Goal: Navigation & Orientation: Find specific page/section

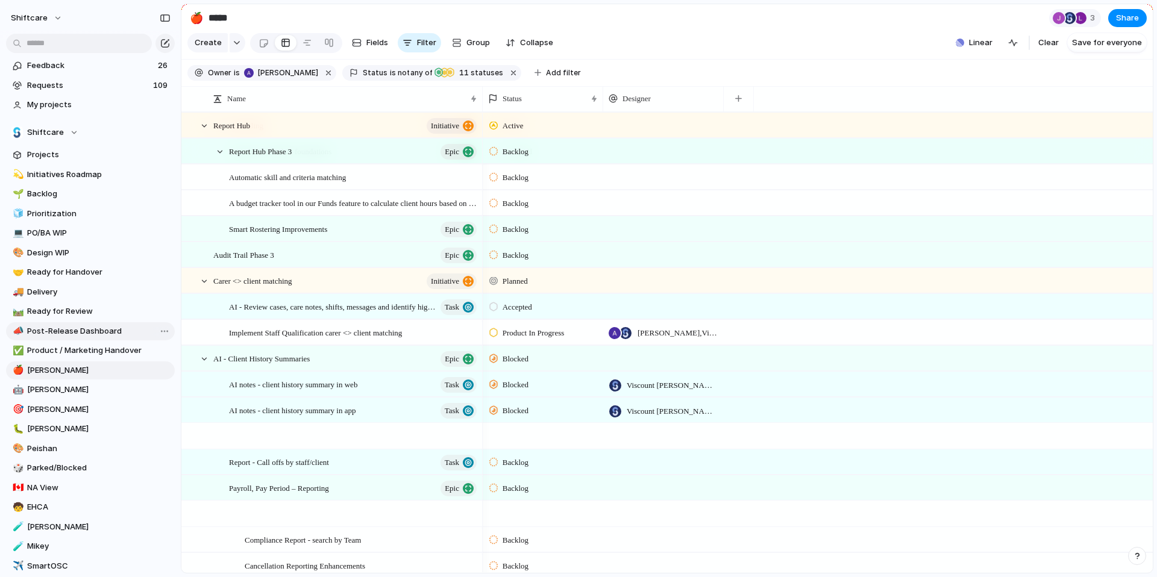
scroll to position [421, 0]
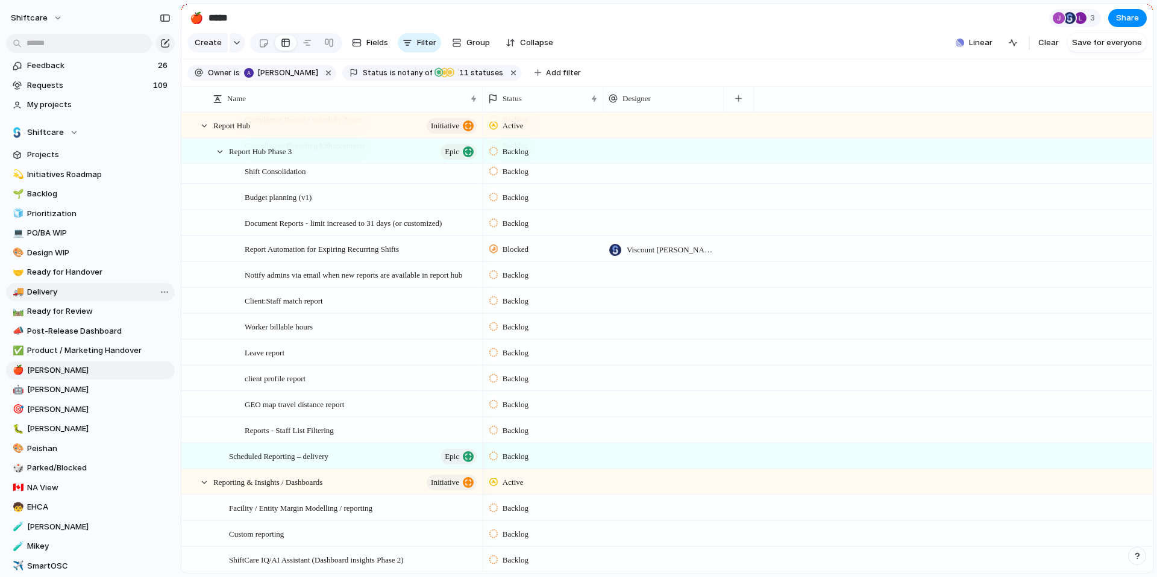
click at [74, 293] on span "Delivery" at bounding box center [98, 292] width 143 height 12
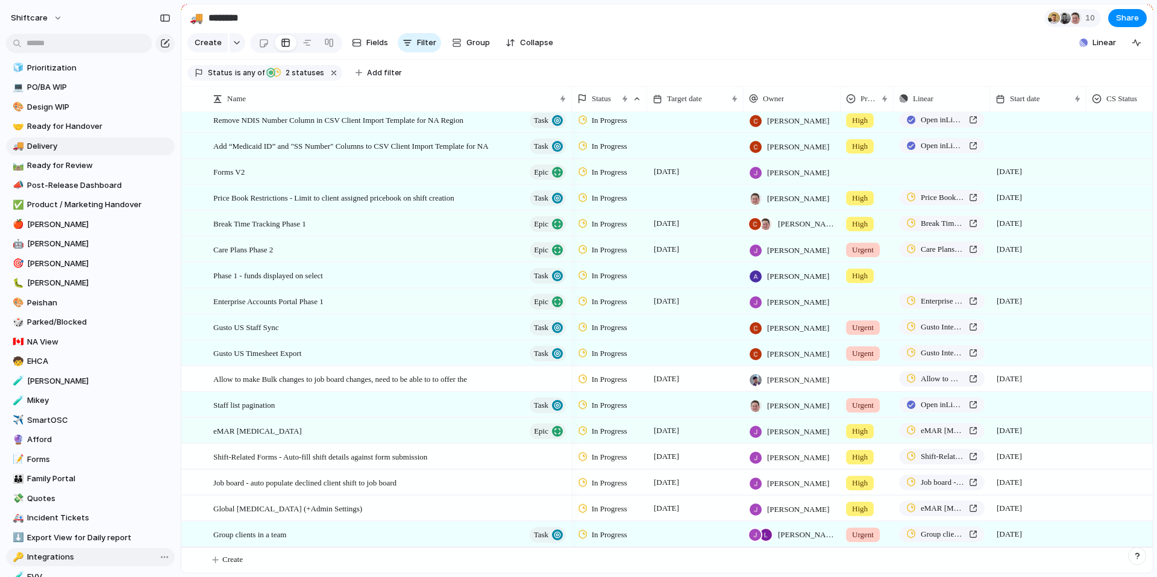
scroll to position [145, 0]
click at [80, 340] on span "NA View" at bounding box center [98, 343] width 143 height 12
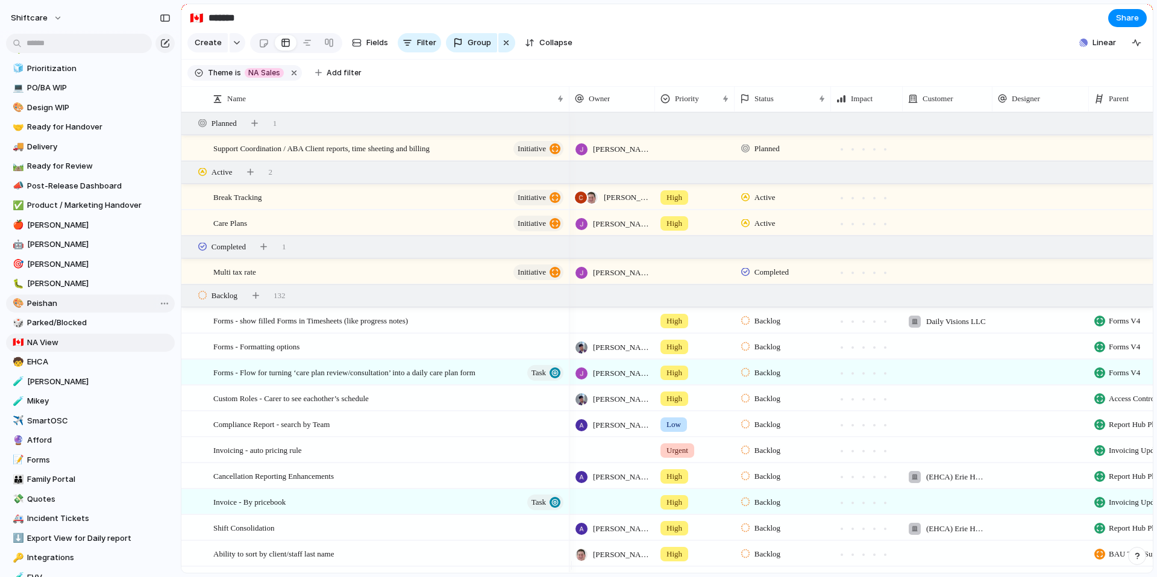
click at [74, 302] on span "Peishan" at bounding box center [98, 304] width 143 height 12
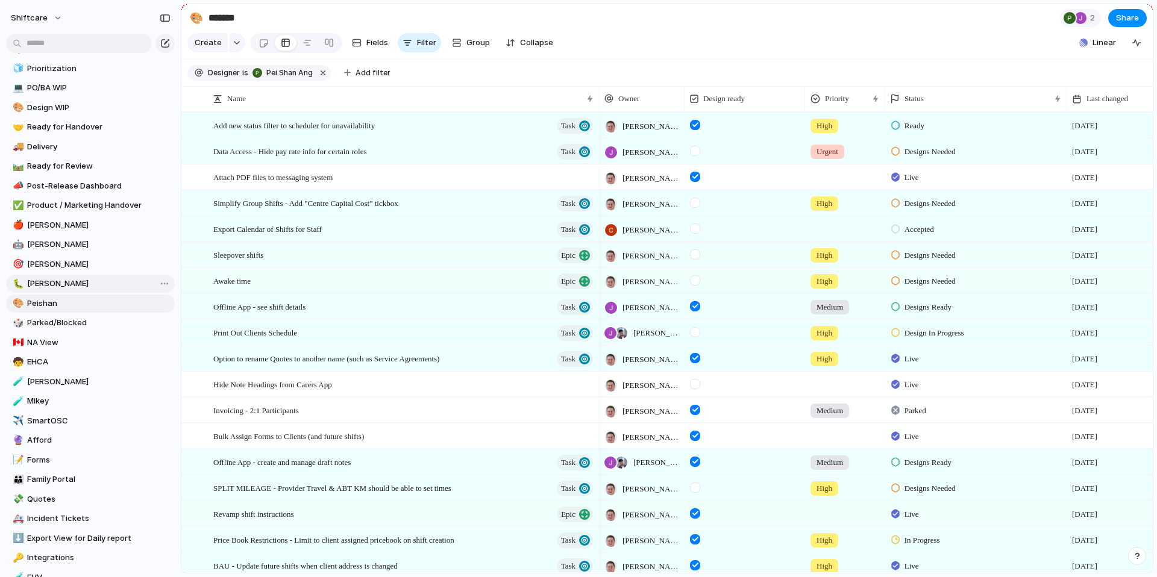
click at [72, 277] on link "🐛 [PERSON_NAME]" at bounding box center [90, 284] width 169 height 18
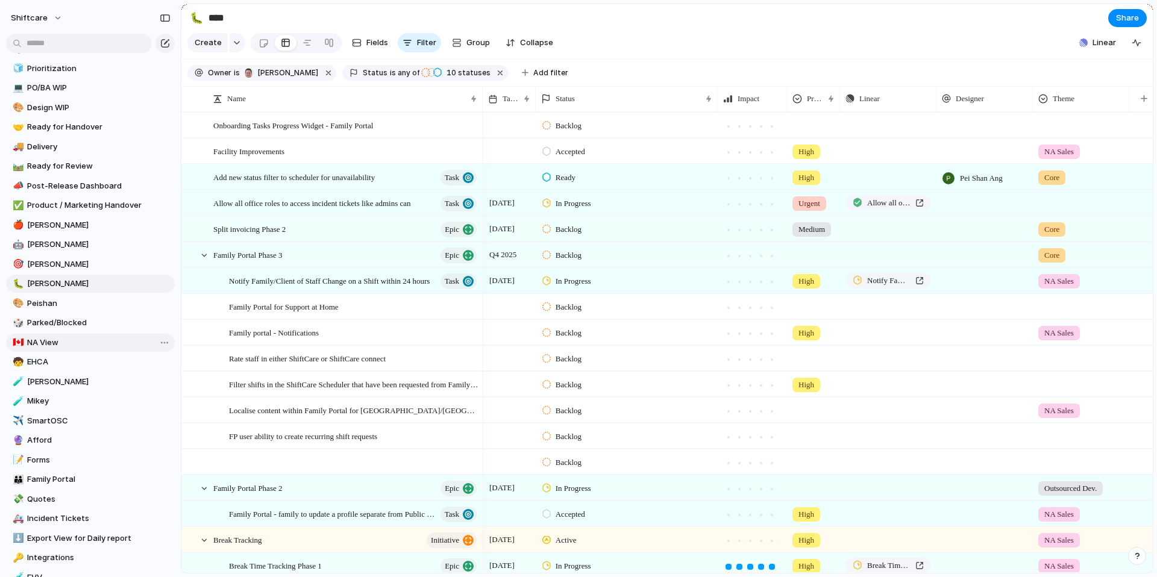
click at [72, 348] on span "NA View" at bounding box center [98, 343] width 143 height 12
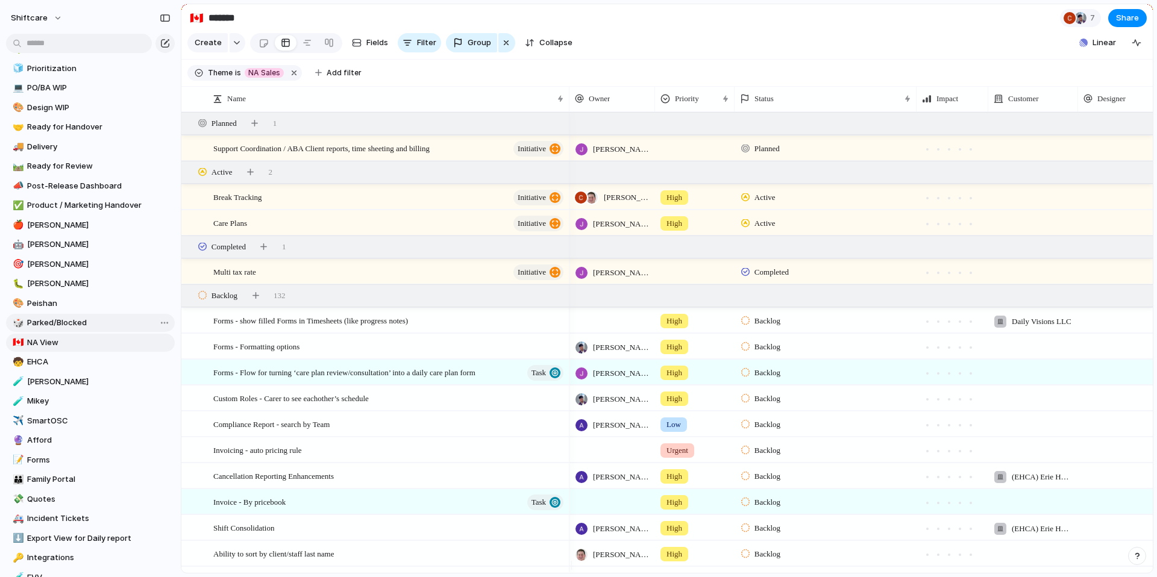
click at [70, 315] on link "🎲 Parked/Blocked" at bounding box center [90, 323] width 169 height 18
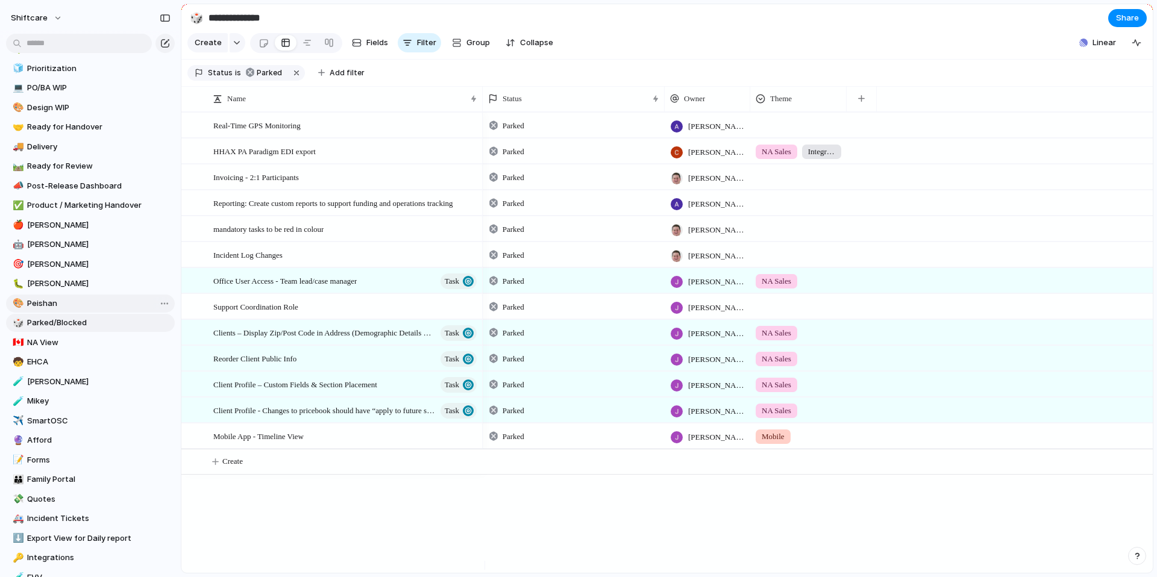
click at [66, 301] on span "Peishan" at bounding box center [98, 304] width 143 height 12
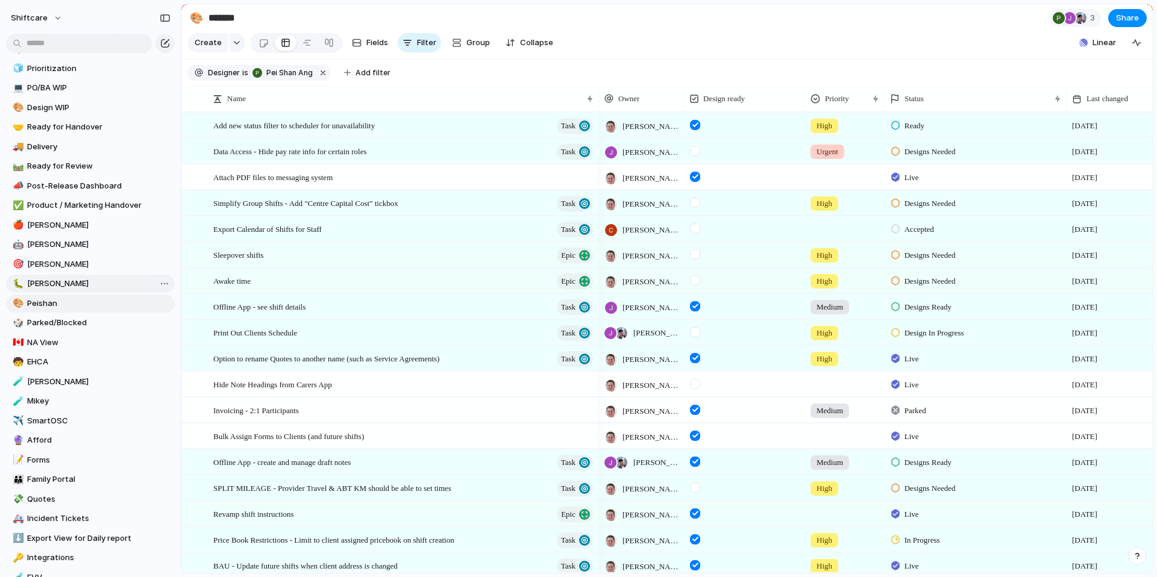
click at [64, 281] on span "[PERSON_NAME]" at bounding box center [98, 284] width 143 height 12
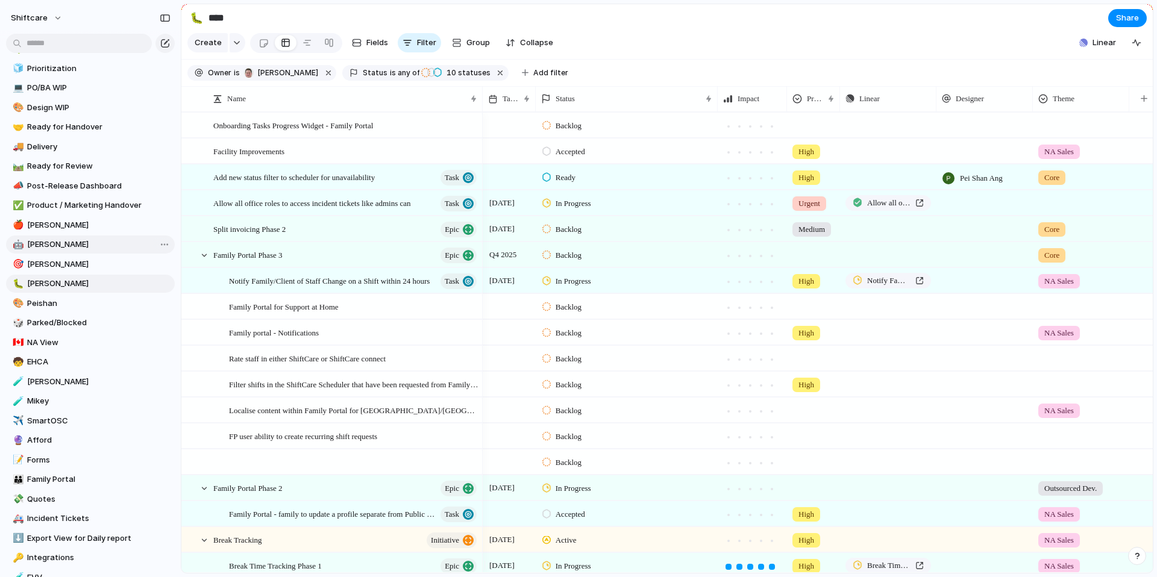
click at [62, 251] on link "🤖 [PERSON_NAME]" at bounding box center [90, 245] width 169 height 18
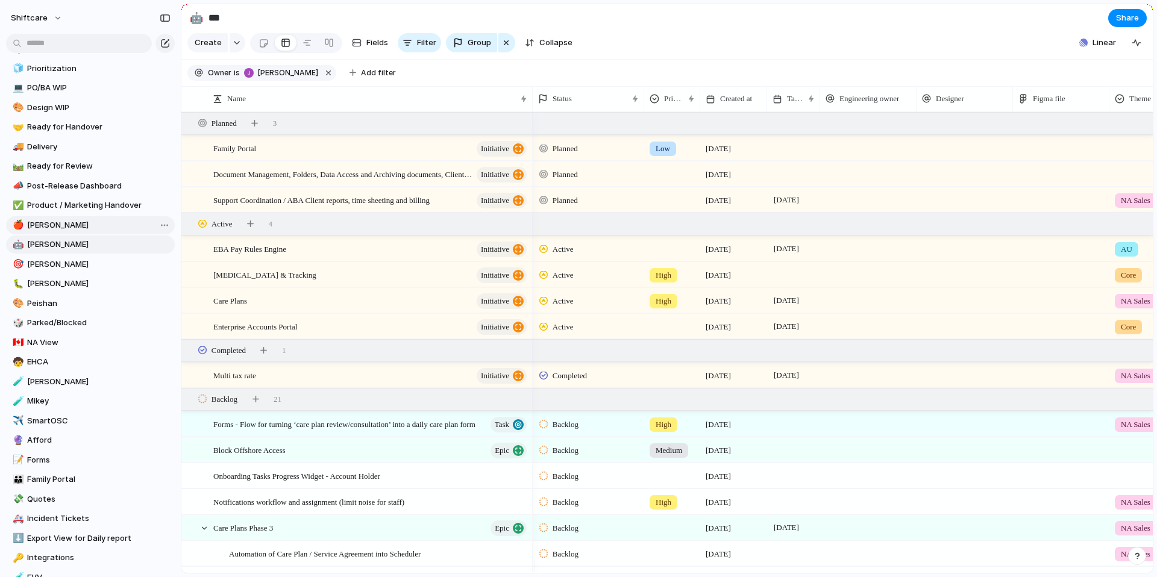
click at [65, 218] on link "🍎 [PERSON_NAME]" at bounding box center [90, 225] width 169 height 18
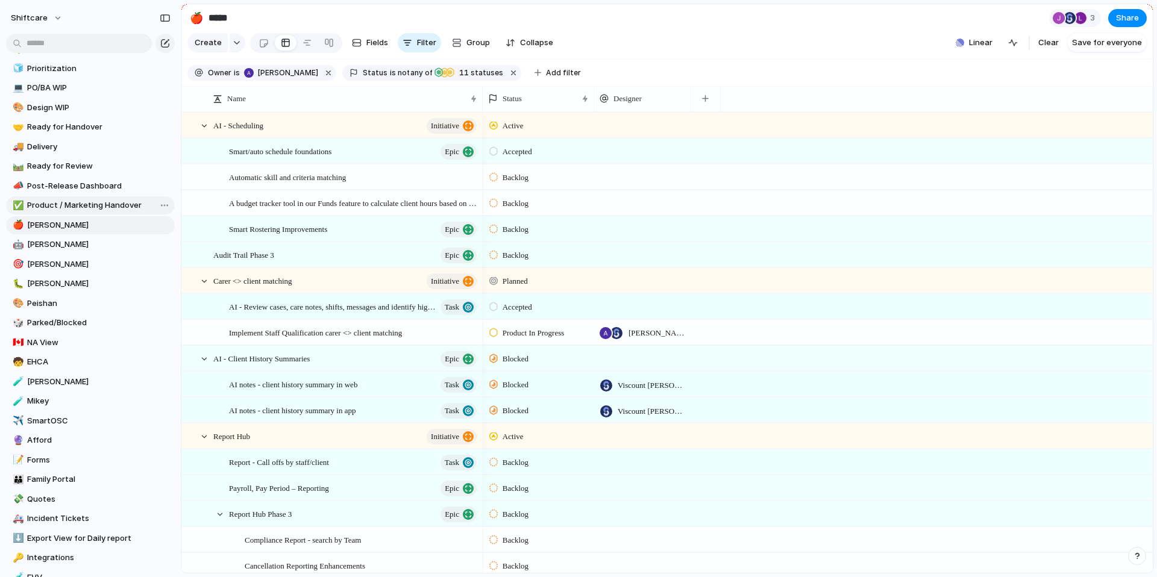
click at [66, 203] on span "Product / Marketing Handover" at bounding box center [98, 205] width 143 height 12
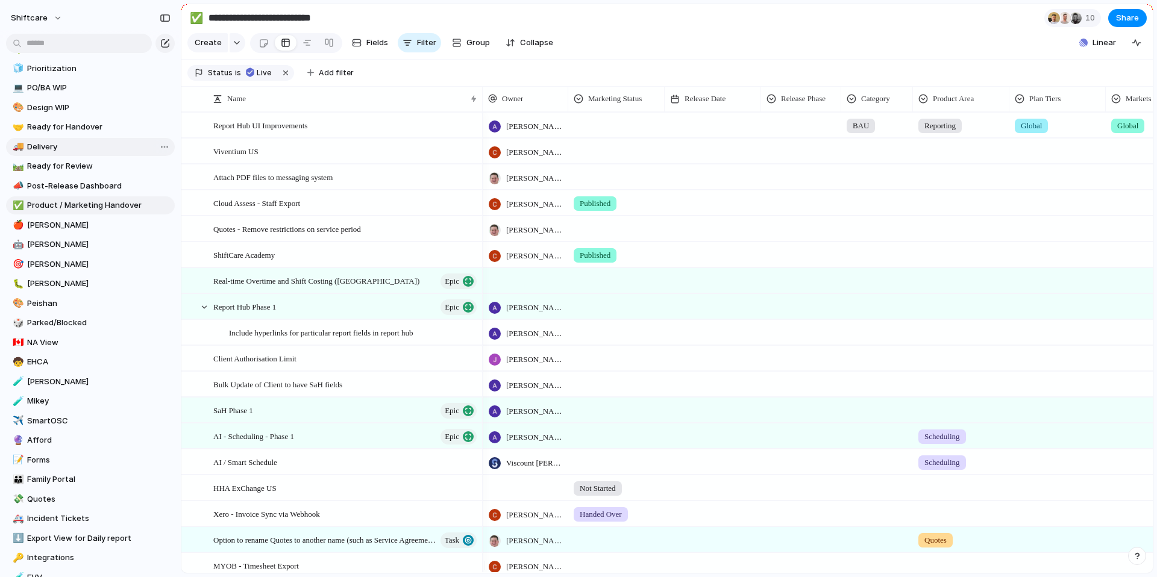
click at [50, 140] on link "🚚 Delivery" at bounding box center [90, 147] width 169 height 18
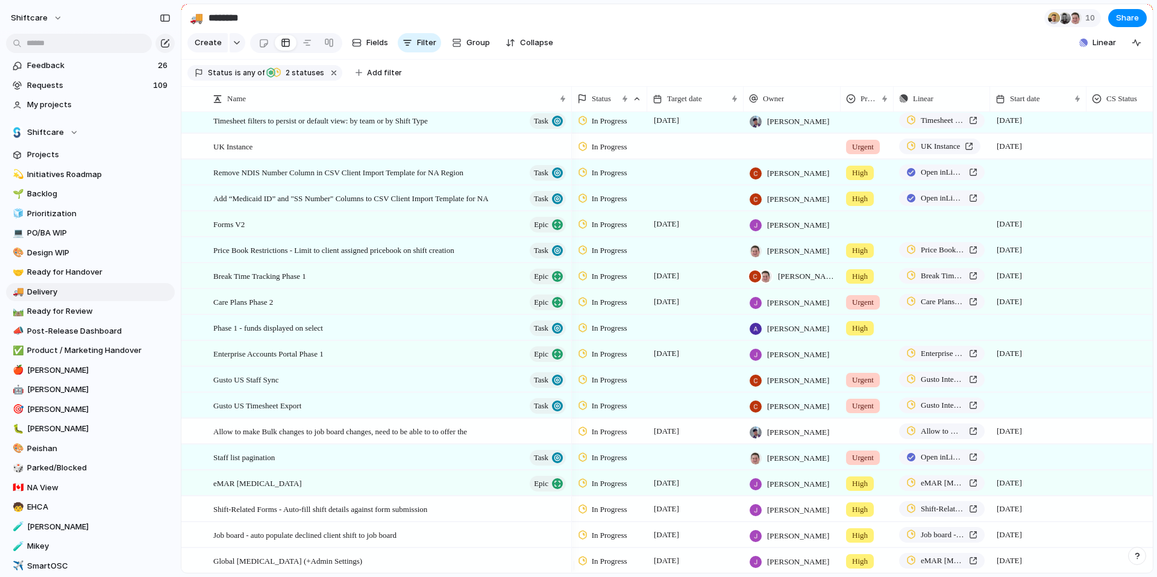
scroll to position [144, 0]
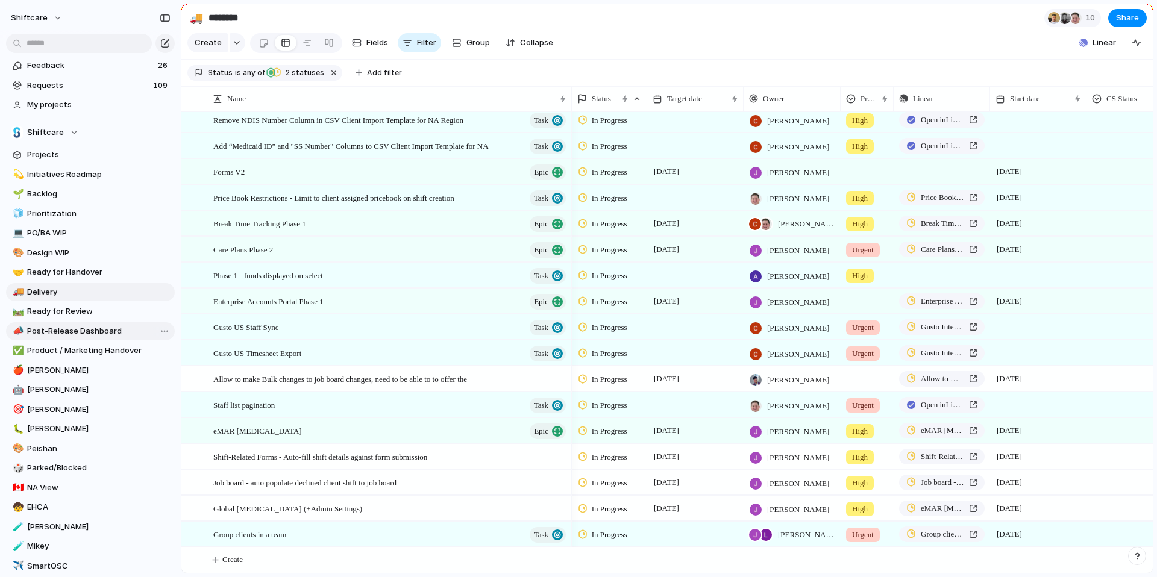
click at [110, 333] on span "Post-Release Dashboard" at bounding box center [98, 331] width 143 height 12
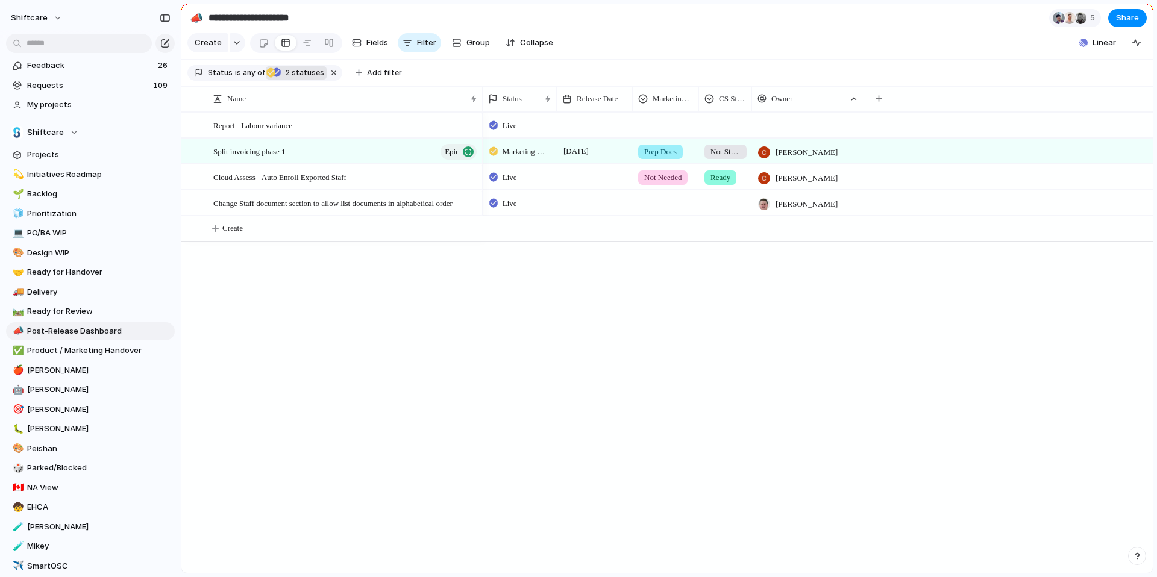
click at [294, 78] on span "2 statuses" at bounding box center [303, 73] width 42 height 11
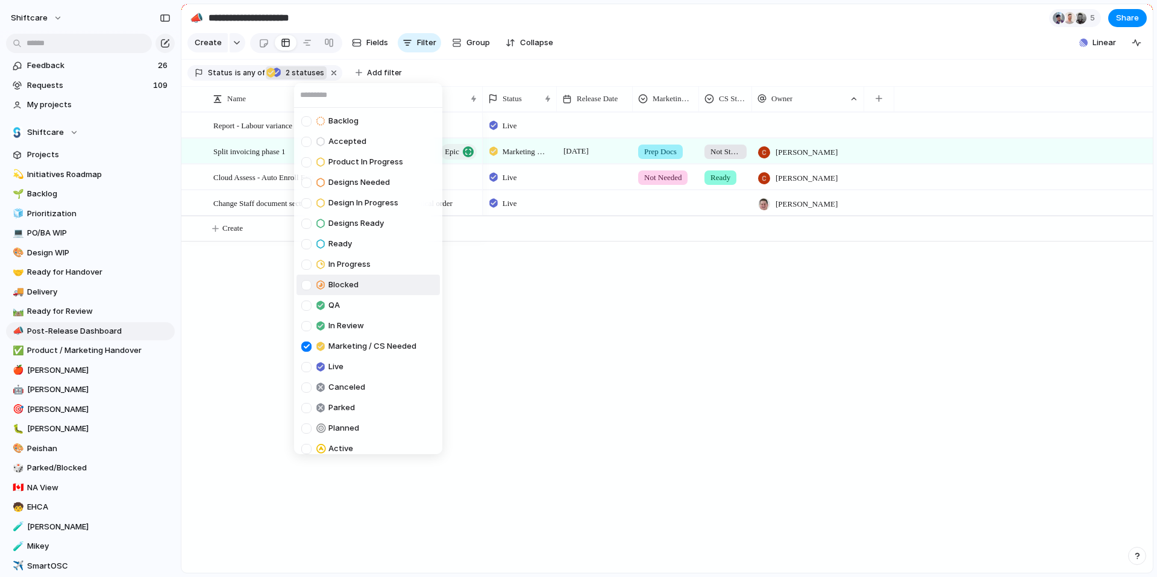
scroll to position [28, 0]
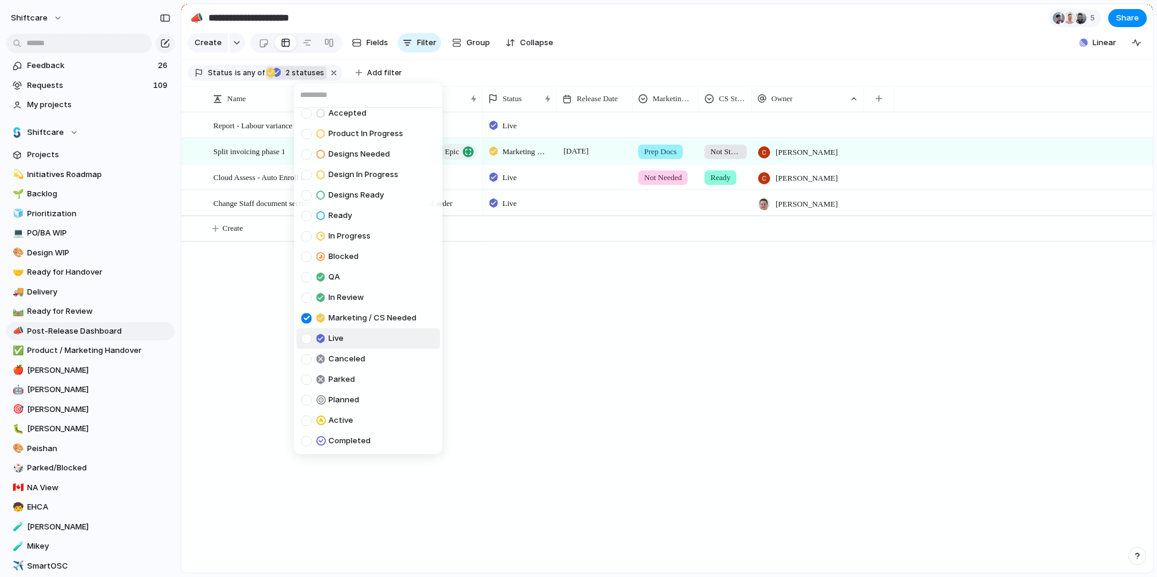
click at [532, 396] on div "Backlog Accepted Product In Progress Designs Needed Design In Progress Designs …" at bounding box center [578, 288] width 1157 height 577
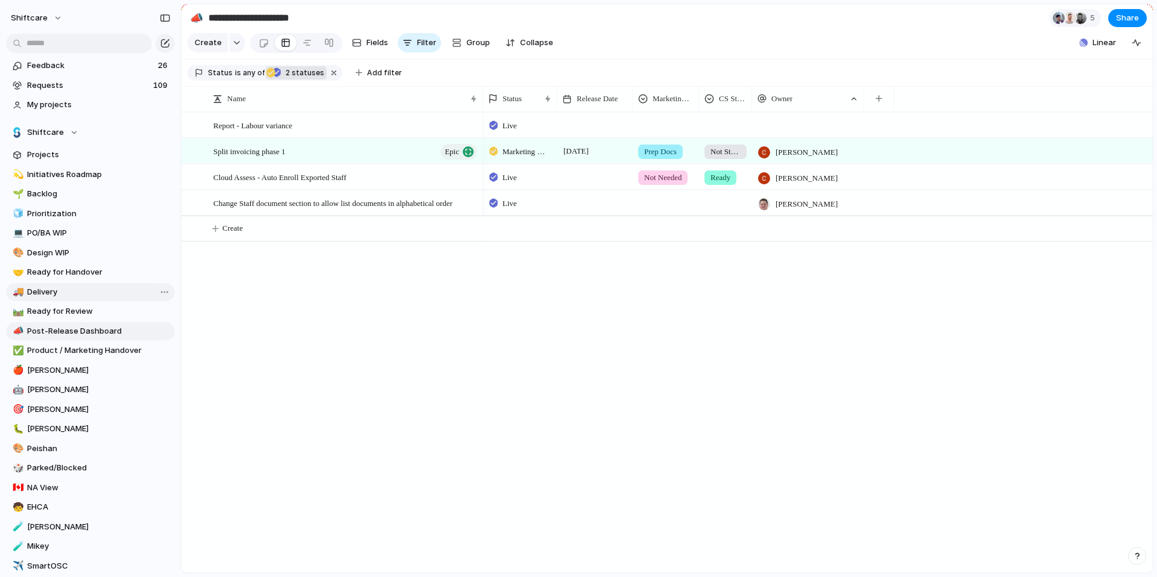
click at [101, 288] on span "Delivery" at bounding box center [98, 292] width 143 height 12
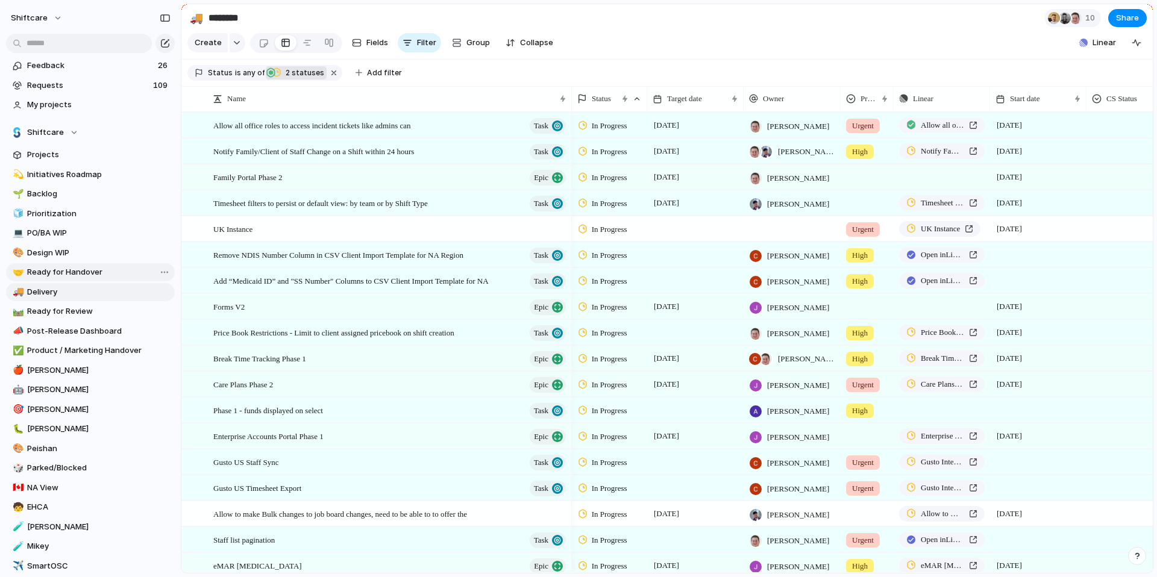
click at [95, 274] on span "Ready for Handover" at bounding box center [98, 272] width 143 height 12
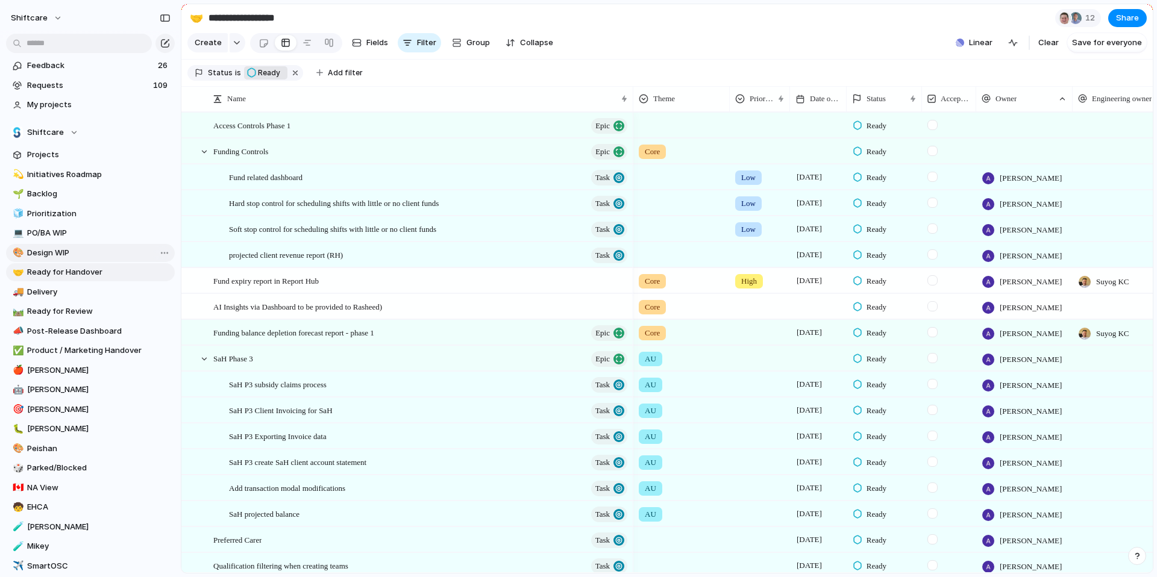
click at [89, 254] on span "Design WIP" at bounding box center [98, 253] width 143 height 12
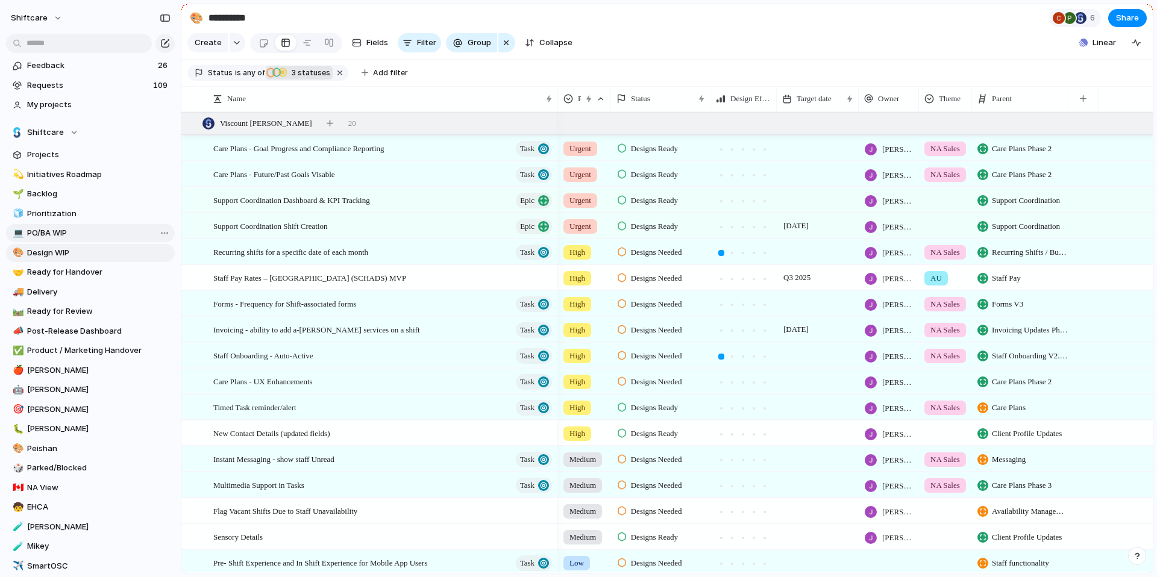
click at [102, 227] on span "PO/BA WIP" at bounding box center [98, 233] width 143 height 12
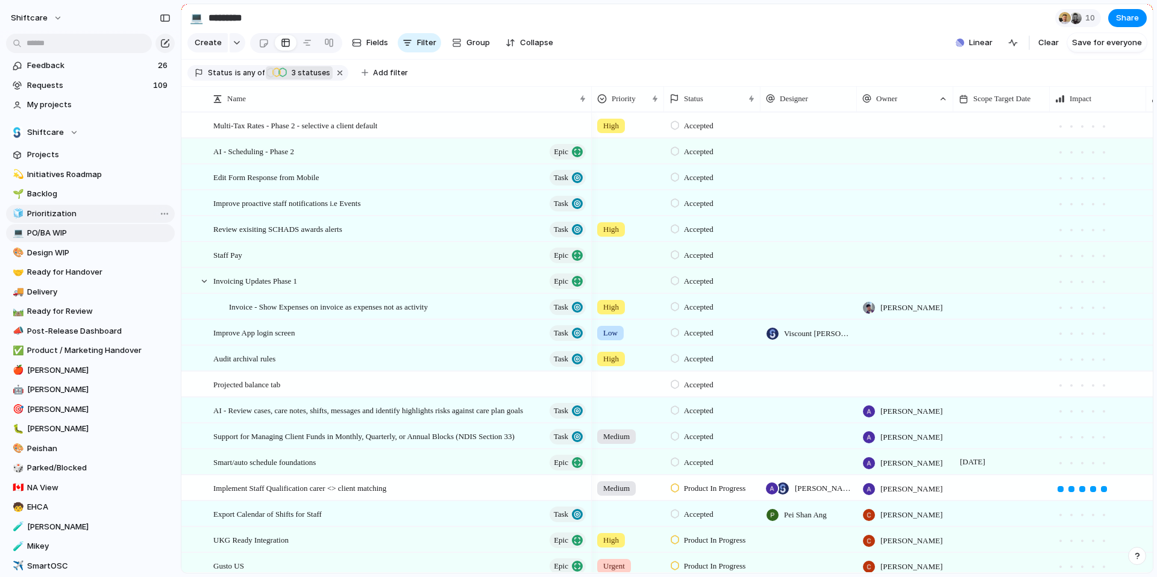
click at [112, 209] on span "Prioritization" at bounding box center [98, 214] width 143 height 12
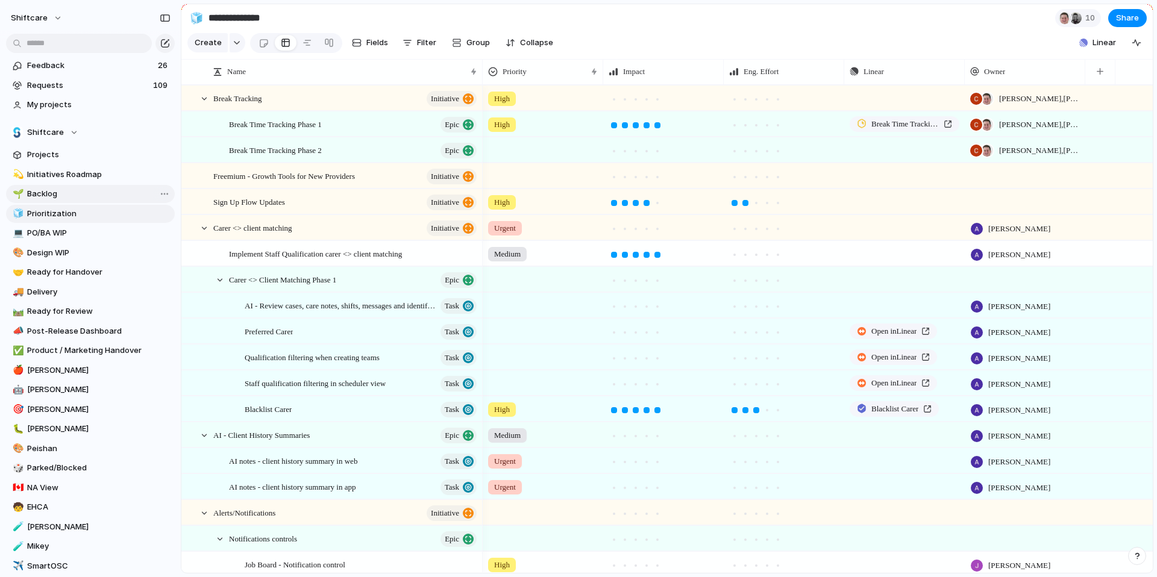
click at [111, 194] on span "Backlog" at bounding box center [98, 194] width 143 height 12
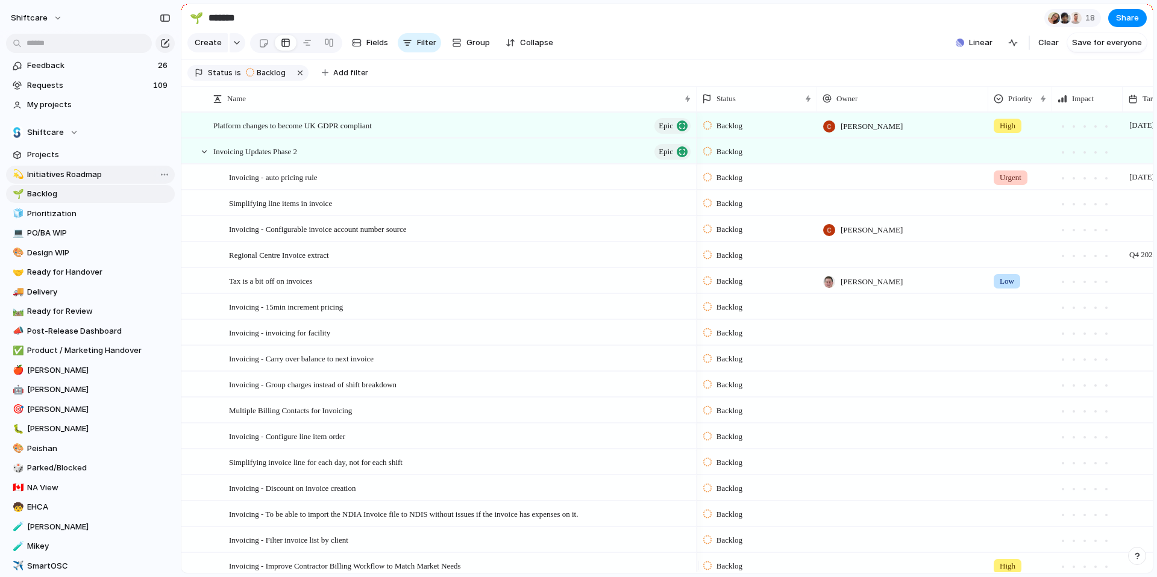
click at [107, 170] on span "Initiatives Roadmap" at bounding box center [98, 175] width 143 height 12
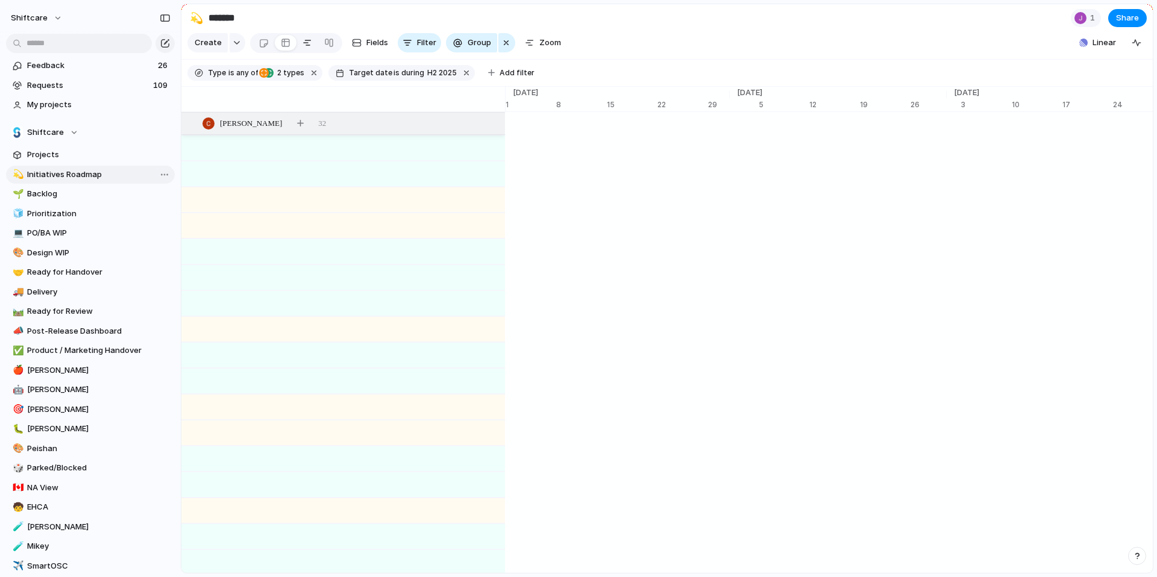
type input "**********"
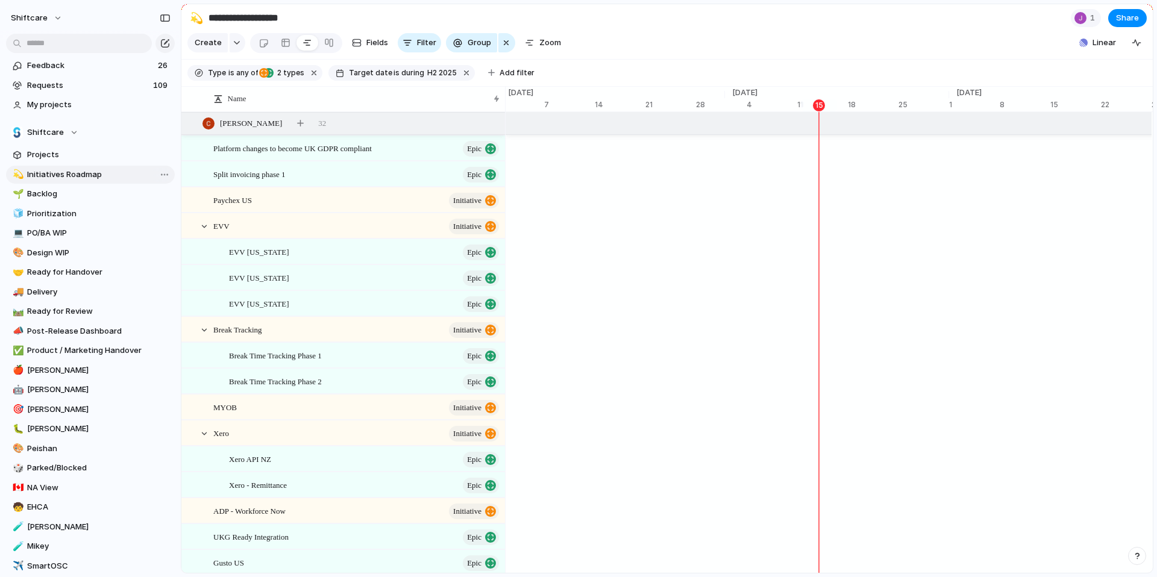
scroll to position [0, 7707]
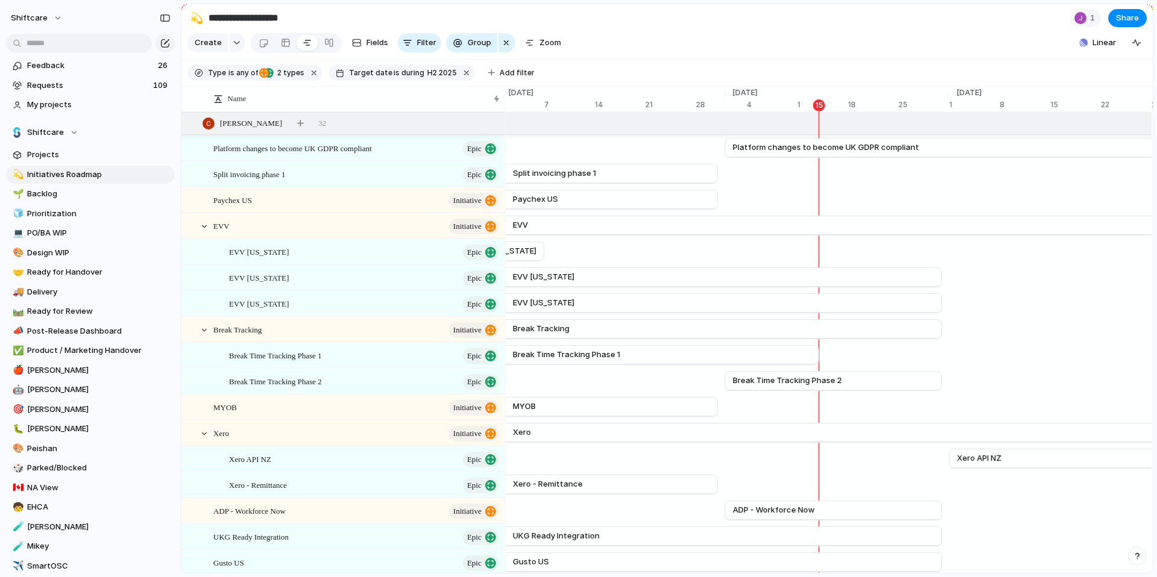
click at [101, 144] on section "Shiftcare Projects 💫 Initiatives Roadmap 🌱 Backlog 🧊 Prioritization 💻 PO/BA WIP…" at bounding box center [90, 433] width 181 height 638
click at [104, 152] on span "Projects" at bounding box center [98, 155] width 143 height 12
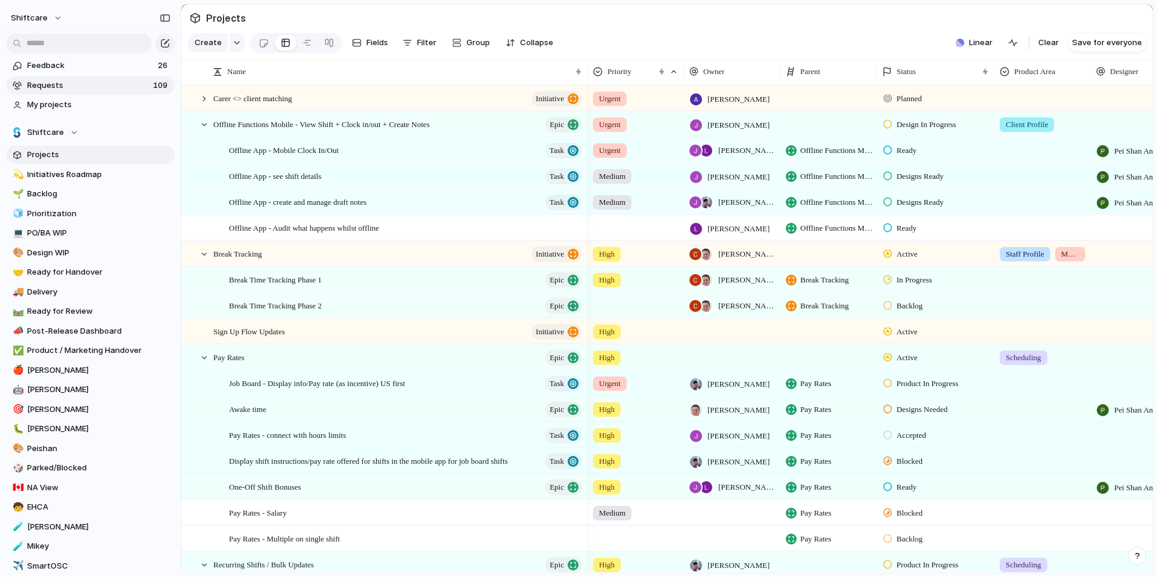
click at [119, 82] on span "Requests" at bounding box center [88, 86] width 122 height 12
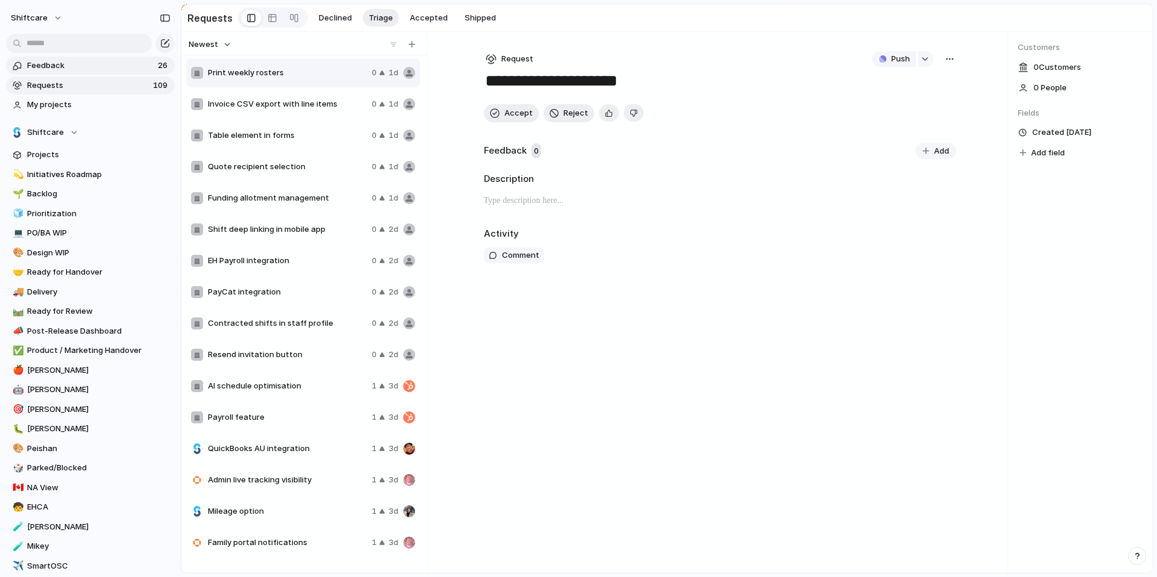
click at [121, 64] on span "Feedback" at bounding box center [90, 66] width 127 height 12
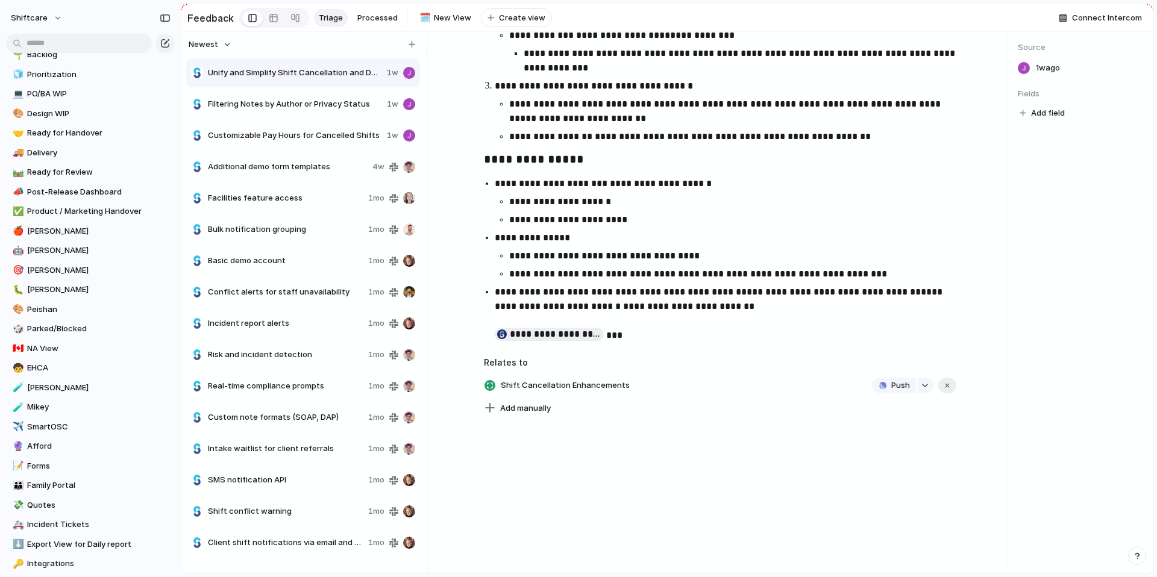
scroll to position [272, 0]
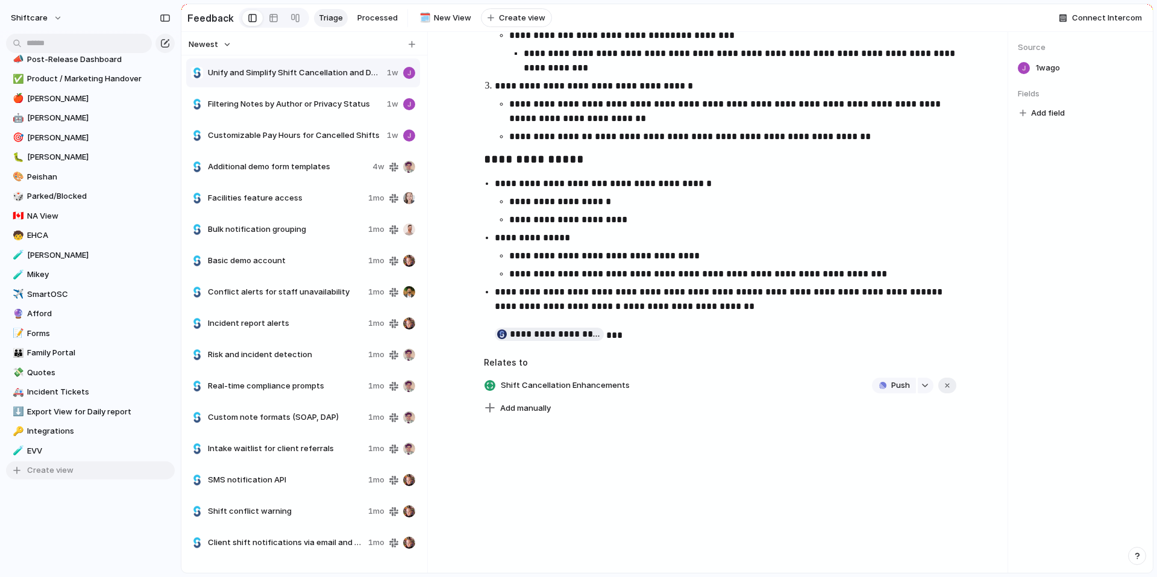
click at [93, 474] on button "Create view" at bounding box center [90, 471] width 169 height 18
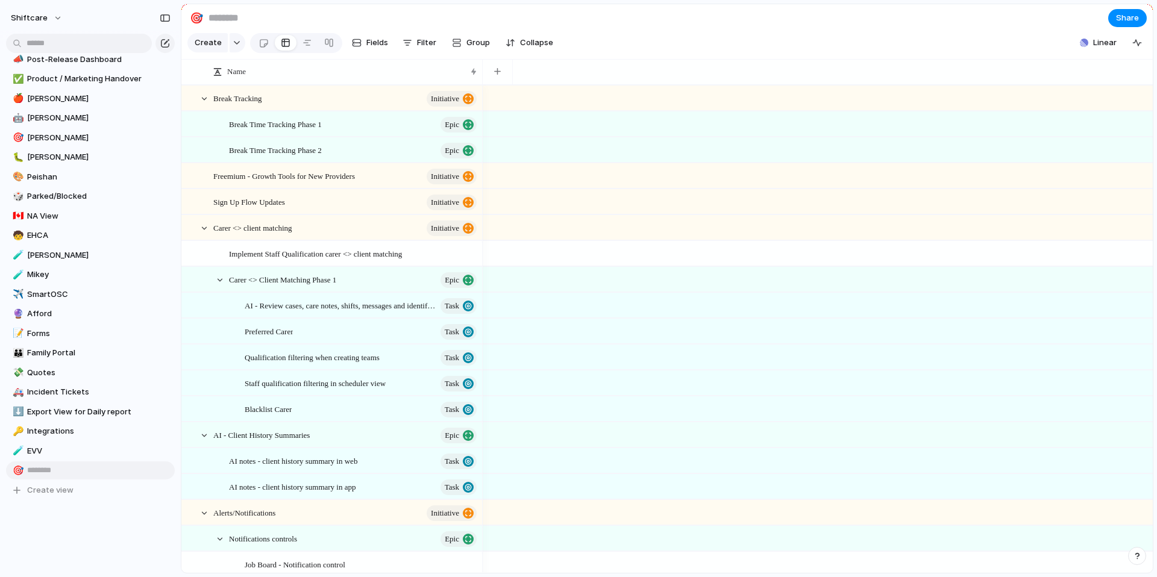
click at [16, 470] on div "🎯" at bounding box center [17, 471] width 8 height 14
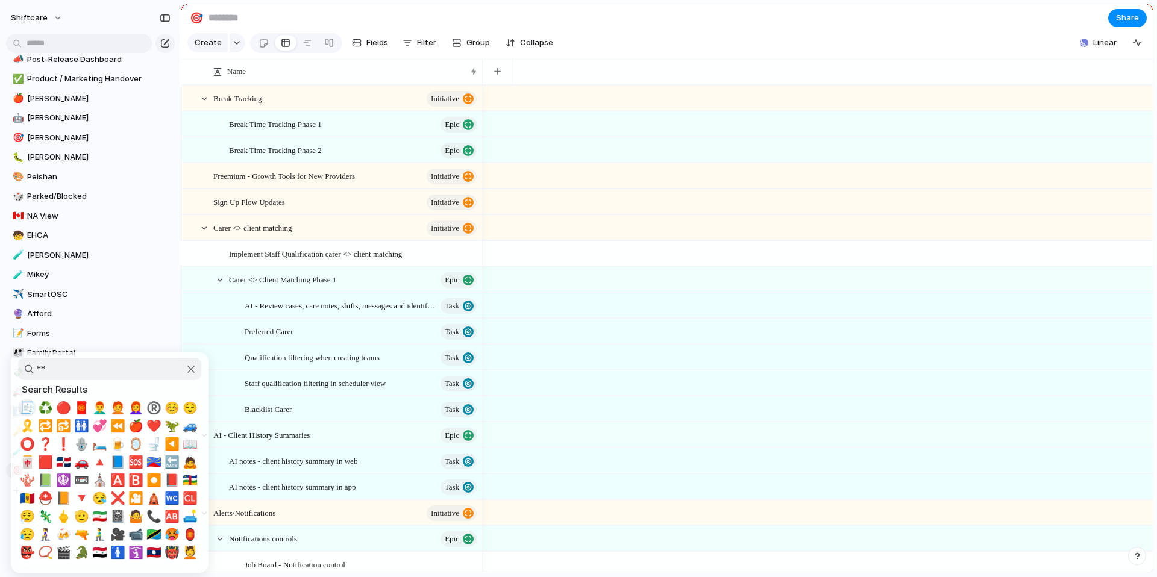
type input "*"
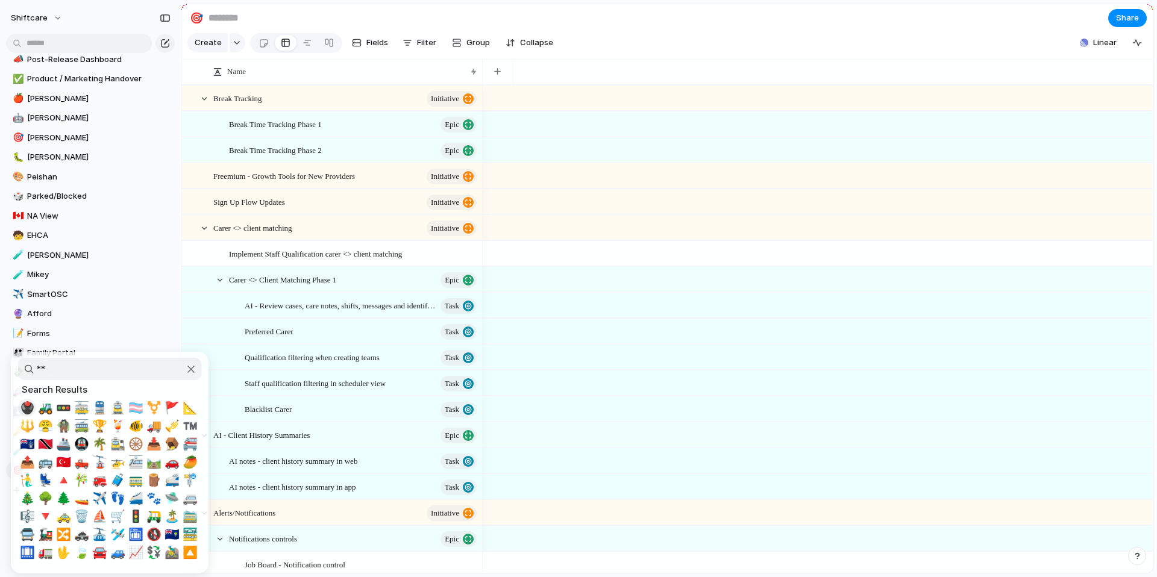
type input "*"
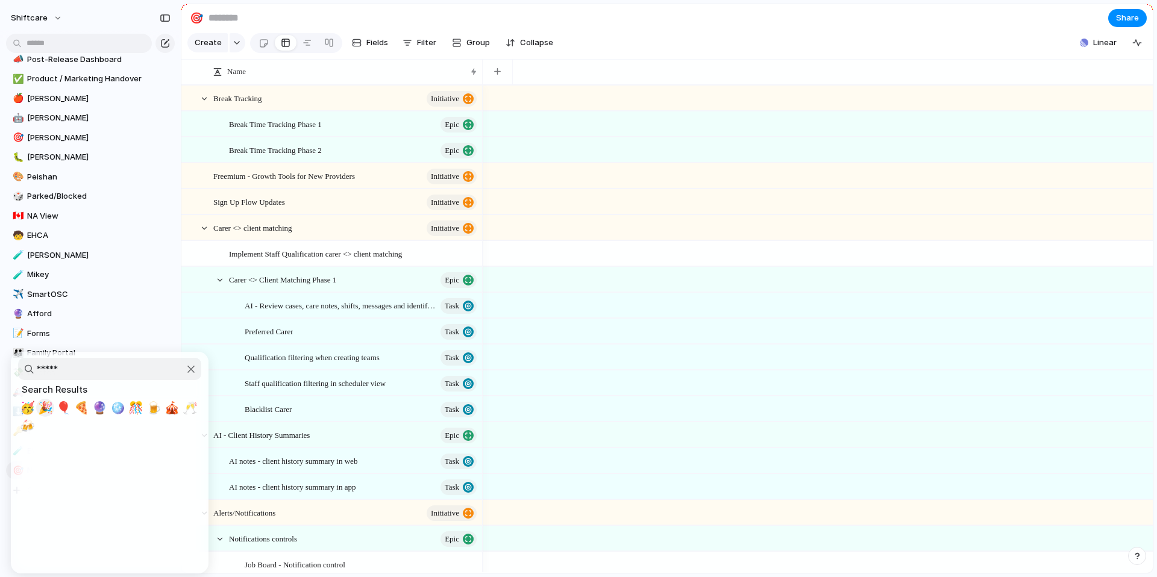
type input "*****"
click at [48, 409] on span "🎉" at bounding box center [45, 408] width 15 height 14
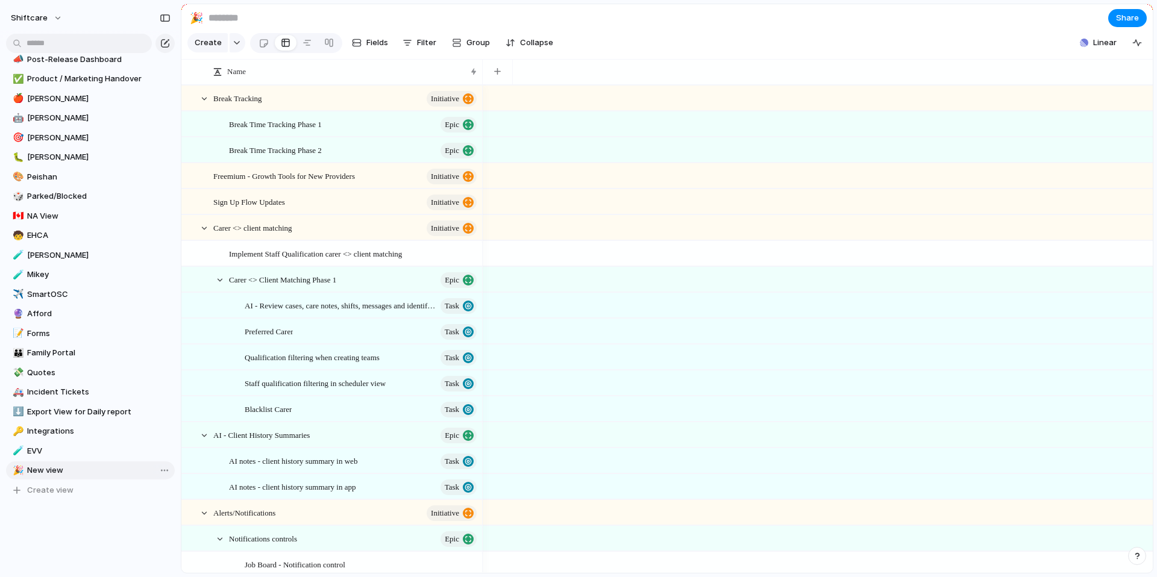
click at [45, 470] on span "New view" at bounding box center [98, 471] width 143 height 12
type input "****"
click at [78, 470] on span "Live" at bounding box center [98, 471] width 143 height 12
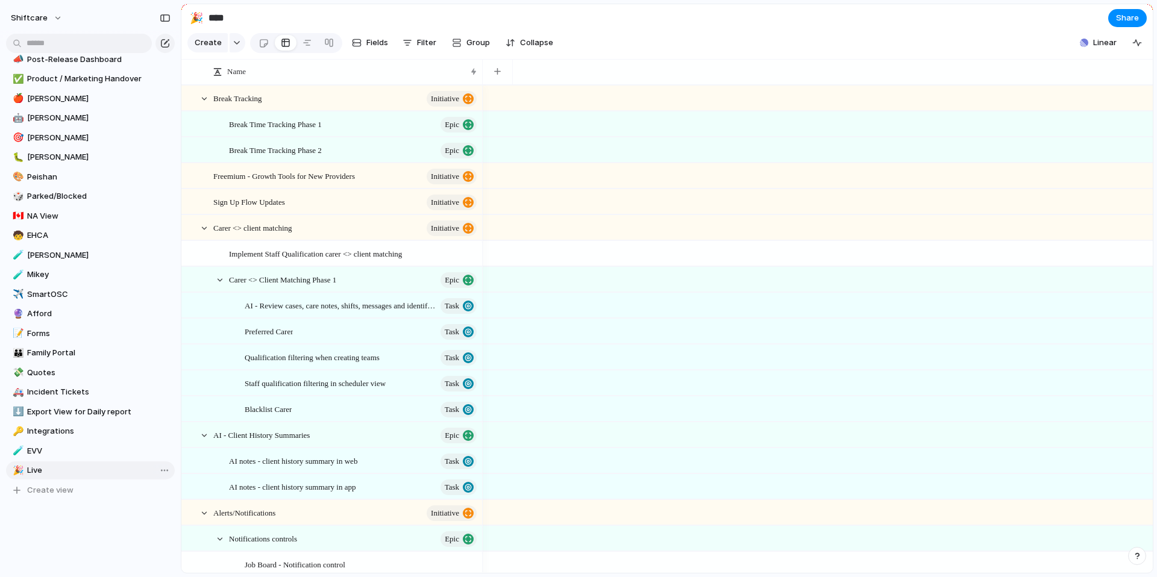
click at [78, 470] on span "Live" at bounding box center [98, 471] width 143 height 12
click at [78, 470] on input "****" at bounding box center [98, 471] width 143 height 12
click at [77, 473] on input "****" at bounding box center [98, 471] width 143 height 12
type input "**********"
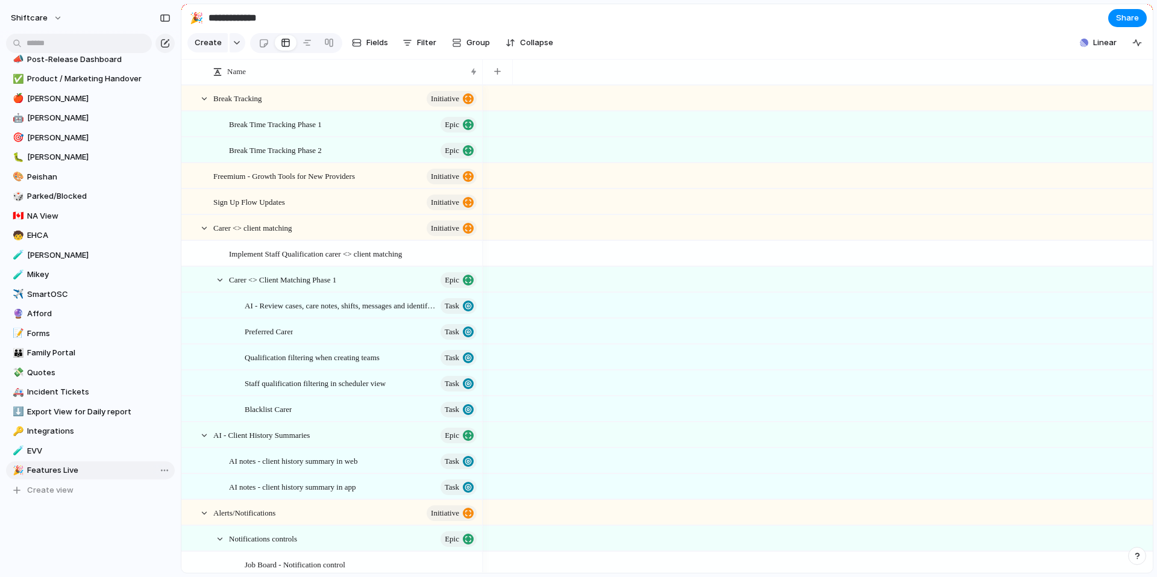
click at [93, 517] on div "Feedback 26 Requests 109 My projects Shiftcare Projects 💫 Initiatives Roadmap 🌱…" at bounding box center [90, 288] width 181 height 577
click at [115, 476] on link "🎉 Features Live" at bounding box center [90, 471] width 169 height 18
click at [428, 49] on span "Filter" at bounding box center [426, 43] width 19 height 12
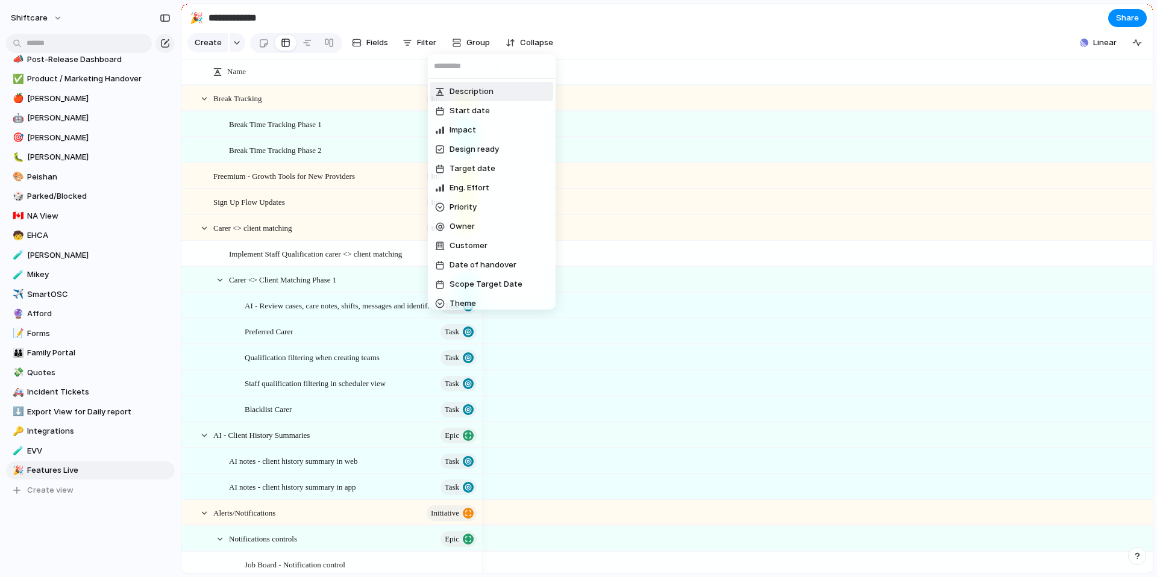
click at [374, 45] on div "Description Start date Impact Design ready Target date Eng. Effort Priority Own…" at bounding box center [578, 288] width 1157 height 577
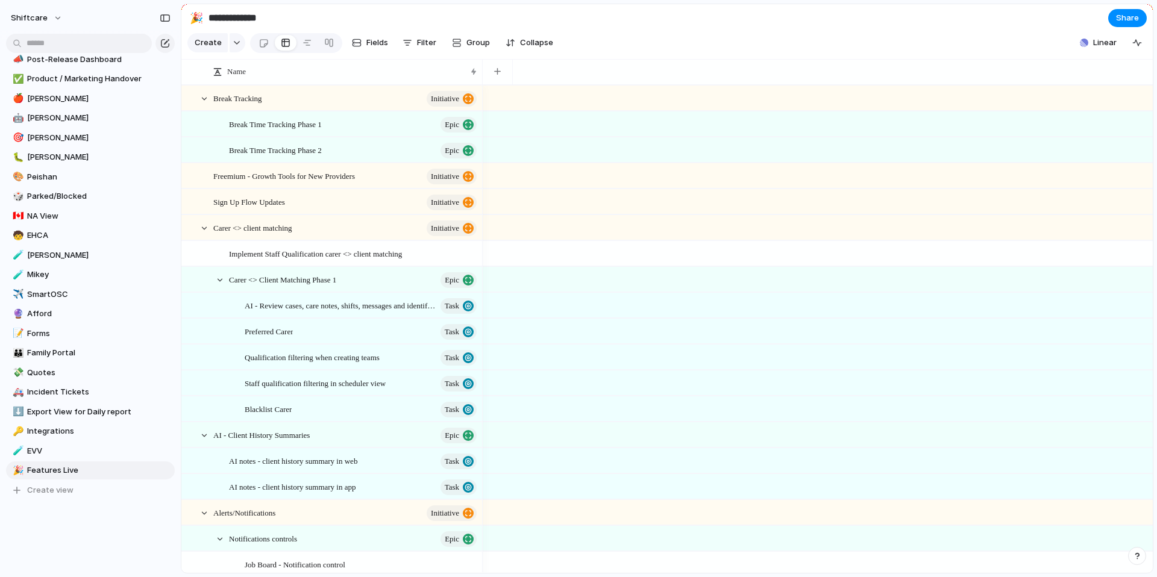
click at [374, 45] on span "Fields" at bounding box center [377, 43] width 22 height 12
click at [406, 45] on div "button" at bounding box center [408, 43] width 10 height 10
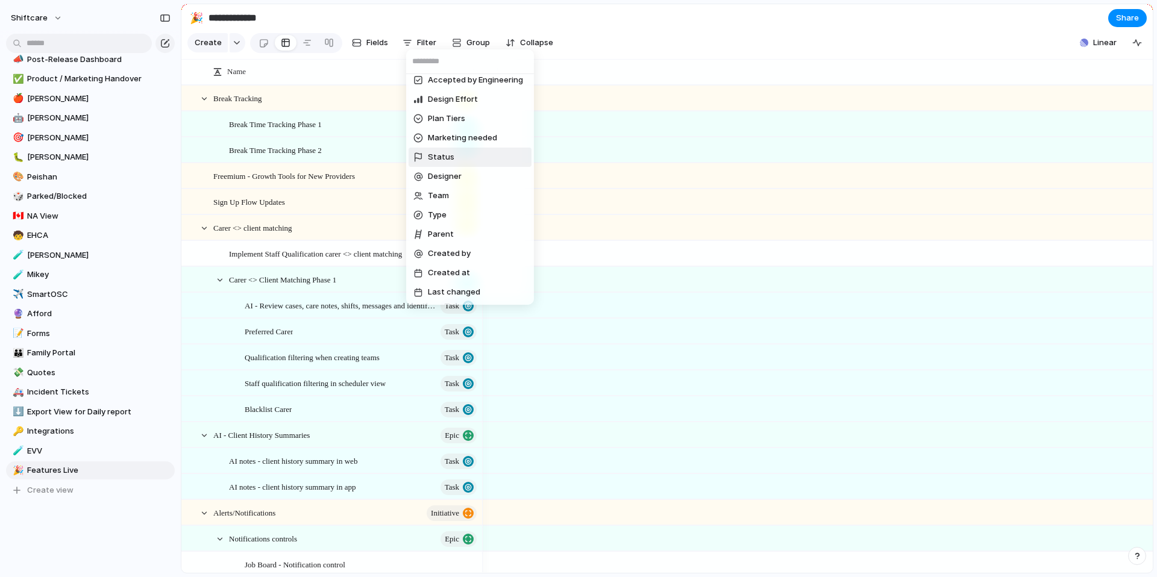
click at [471, 163] on li "Status" at bounding box center [470, 157] width 123 height 19
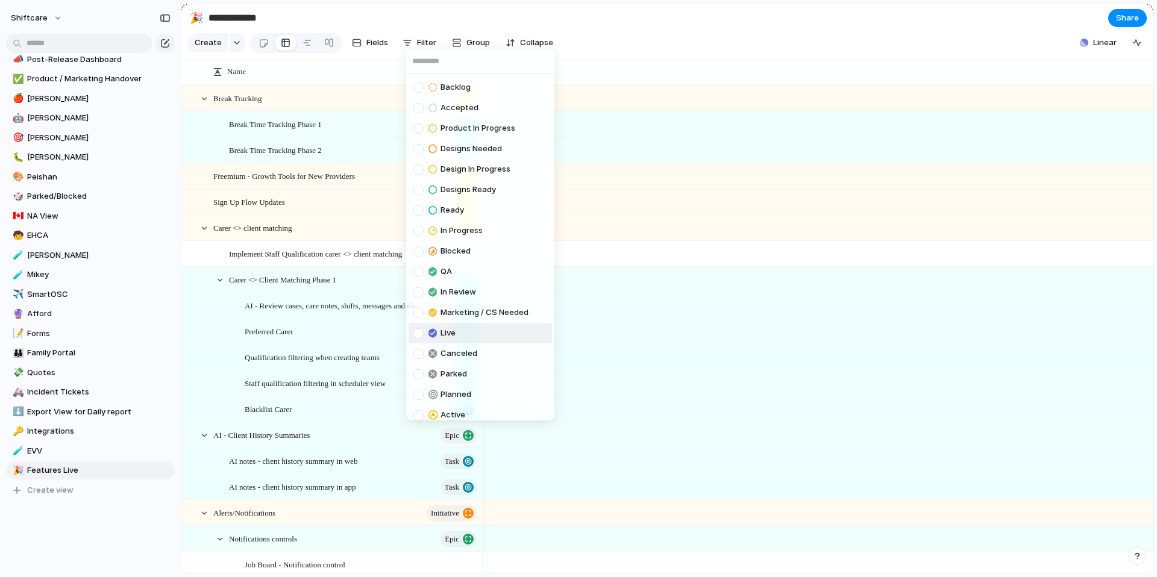
click at [418, 334] on div at bounding box center [418, 333] width 10 height 10
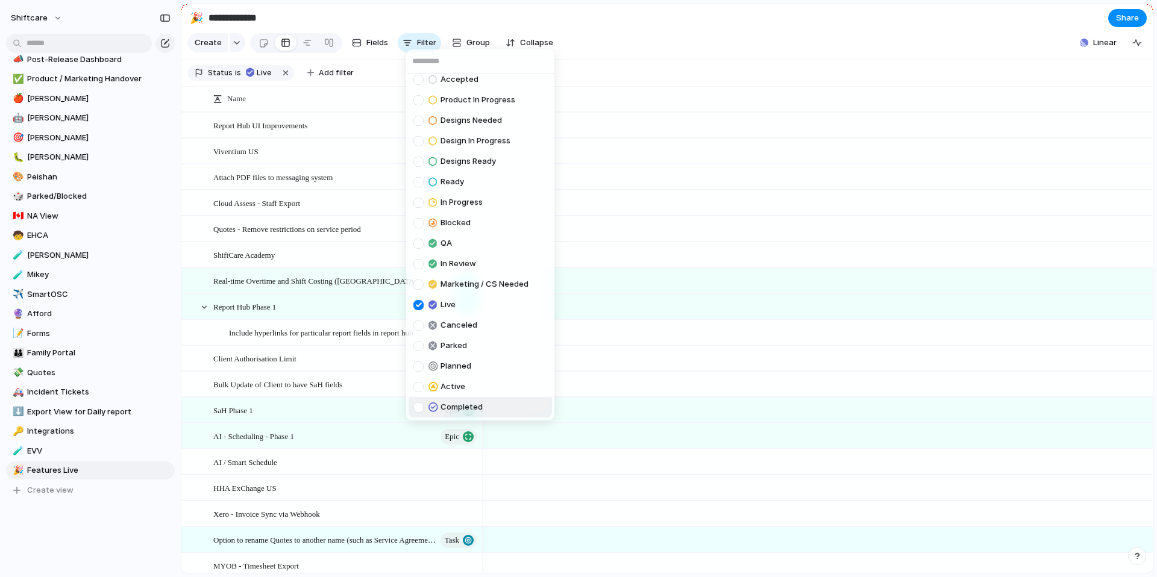
click at [421, 410] on div at bounding box center [418, 408] width 10 height 10
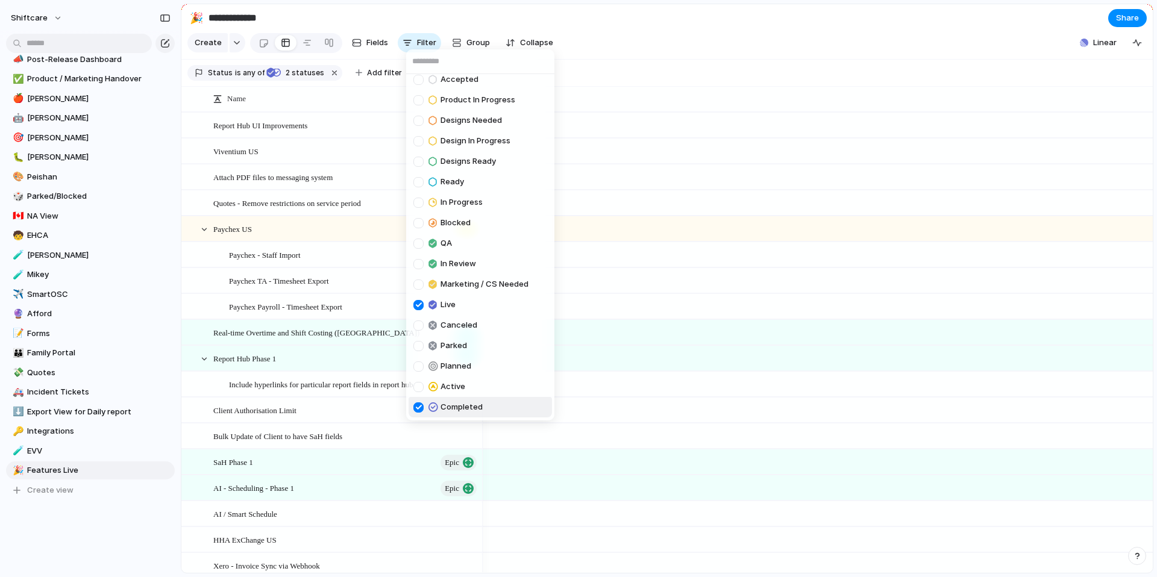
click at [763, 377] on div "Backlog Accepted Product In Progress Designs Needed Design In Progress Designs …" at bounding box center [578, 288] width 1157 height 577
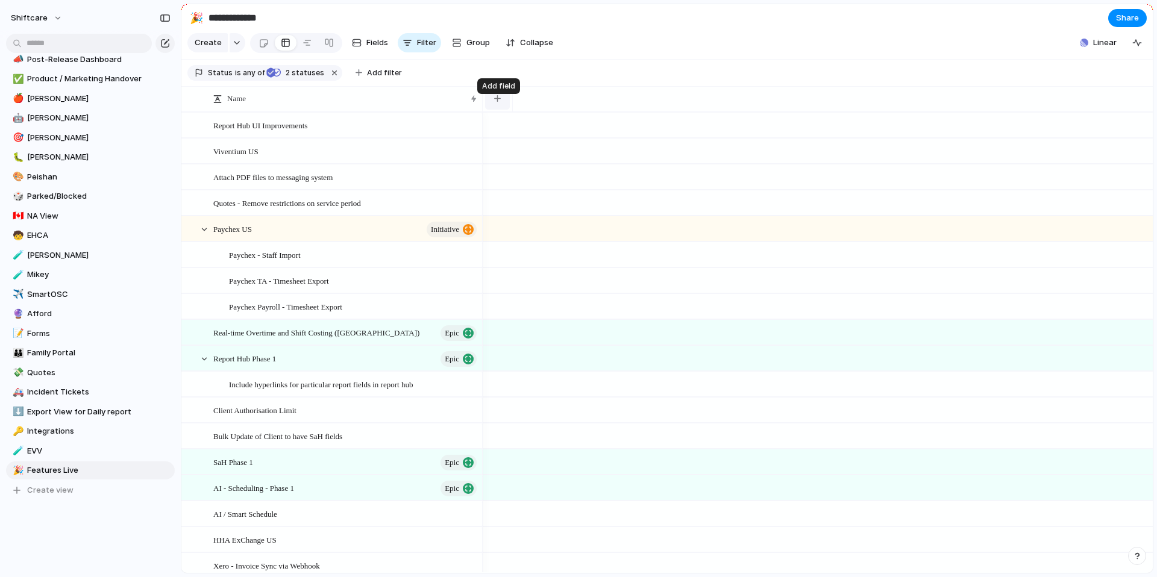
click at [495, 102] on div "button" at bounding box center [497, 98] width 7 height 7
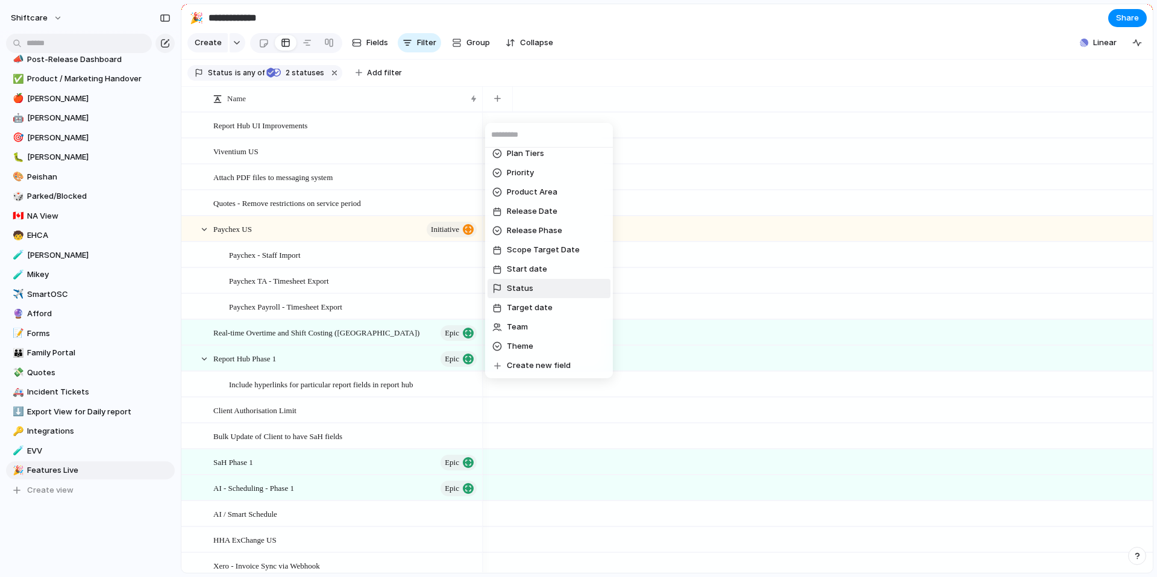
click at [567, 289] on li "Status" at bounding box center [549, 288] width 123 height 19
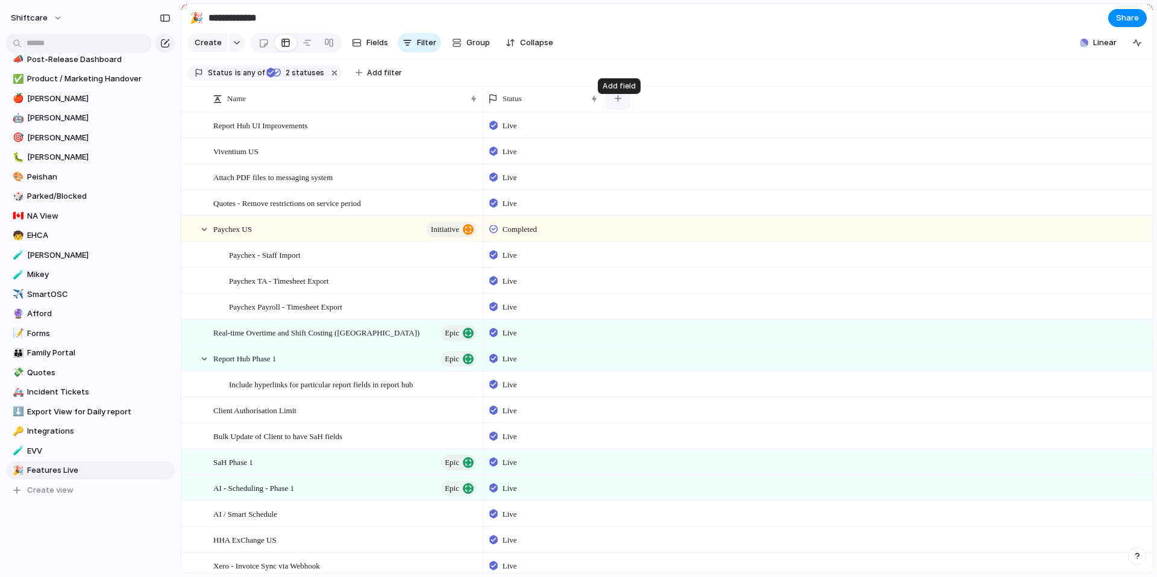
click at [625, 104] on button "button" at bounding box center [618, 99] width 25 height 22
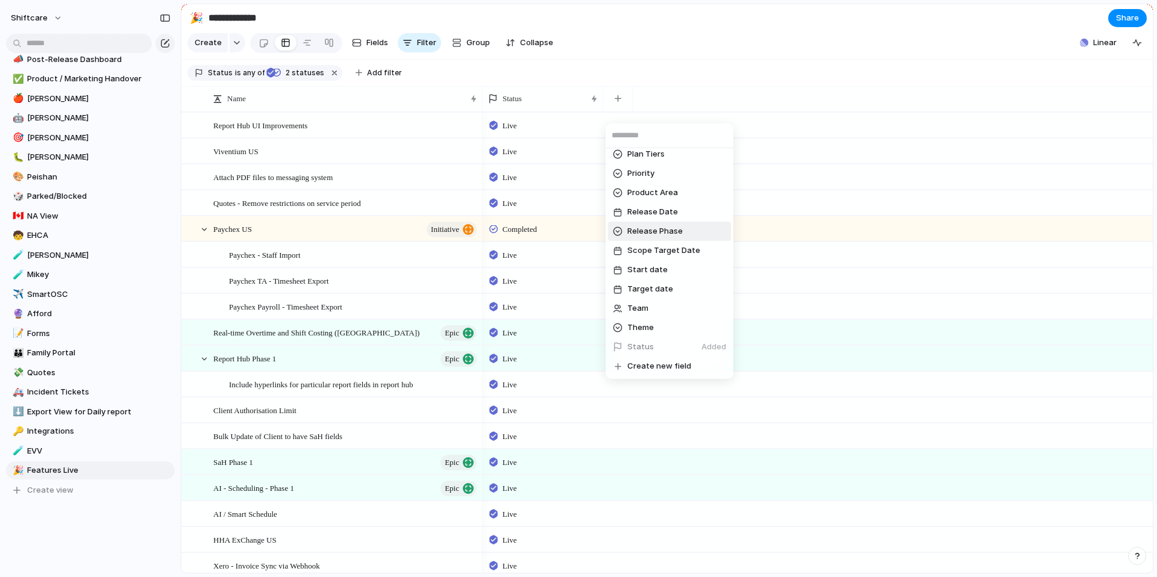
click at [638, 228] on span "Release Phase" at bounding box center [654, 231] width 55 height 12
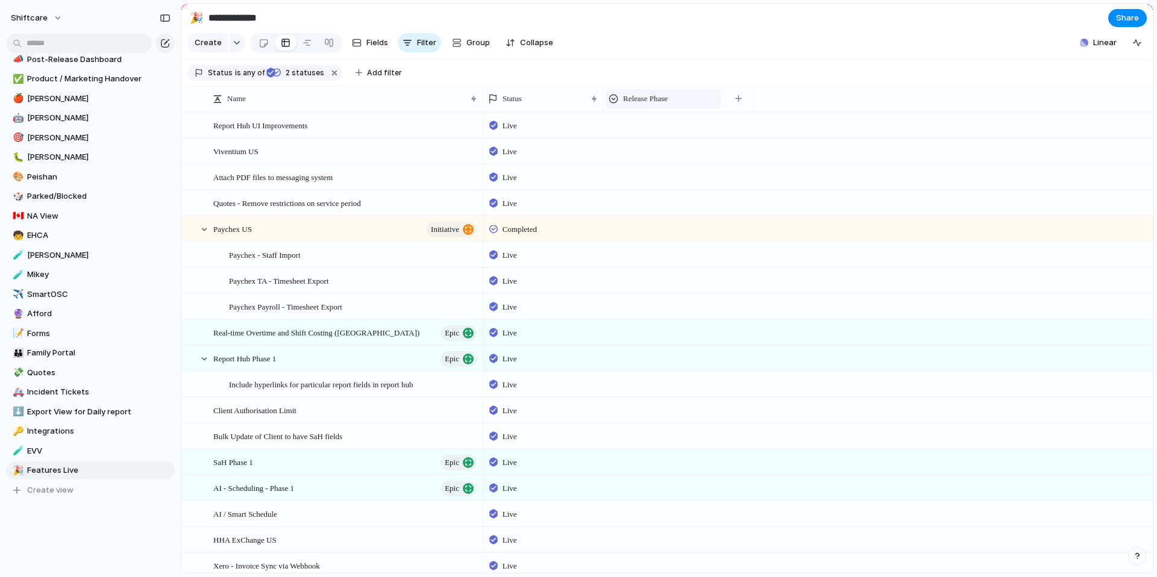
click at [679, 103] on div "Release Phase" at bounding box center [663, 99] width 109 height 12
click at [652, 114] on div "Modify Hide Sort ascending Sort descending" at bounding box center [578, 288] width 1157 height 577
click at [642, 105] on span "Release Phase" at bounding box center [645, 99] width 45 height 12
click at [598, 108] on div "Status" at bounding box center [542, 98] width 115 height 25
click at [628, 105] on span "Release Phase" at bounding box center [645, 99] width 45 height 12
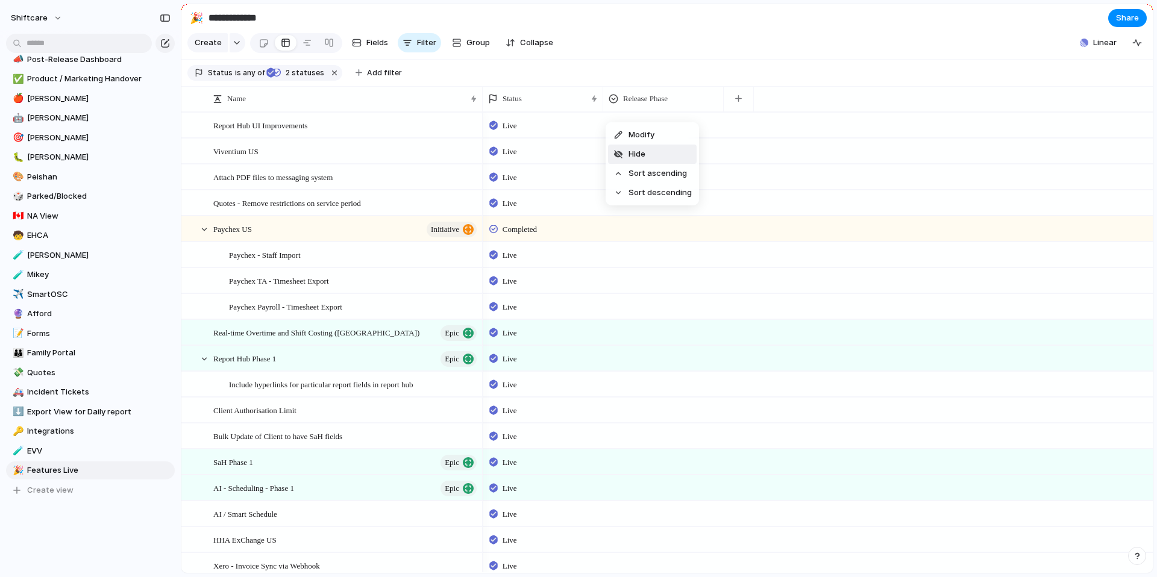
click at [637, 151] on span "Hide" at bounding box center [637, 154] width 17 height 12
click at [618, 110] on button "button" at bounding box center [618, 99] width 25 height 22
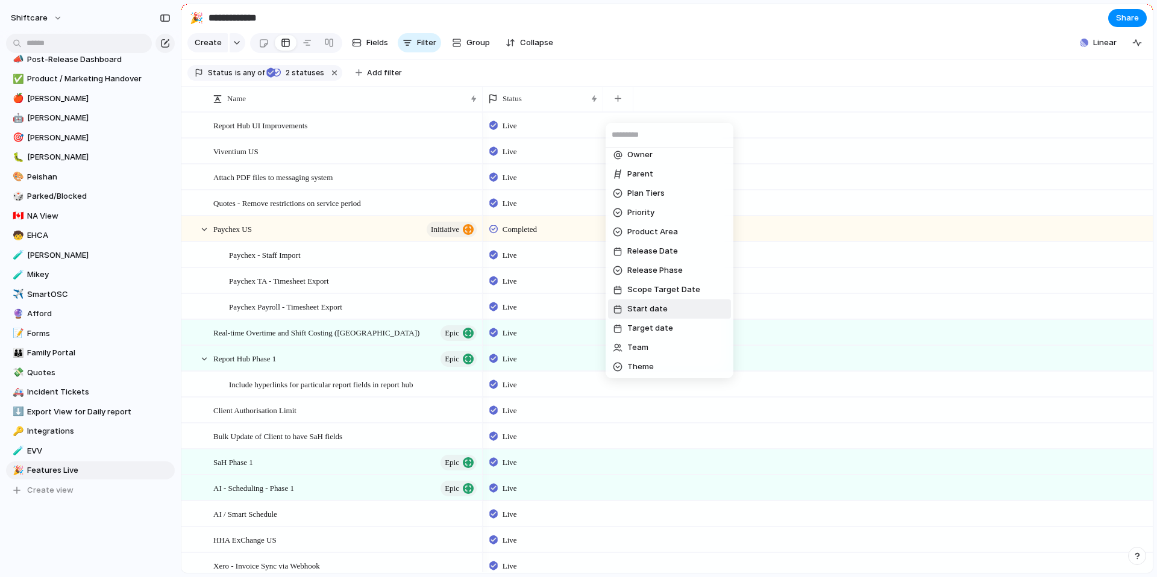
scroll to position [469, 0]
click at [647, 247] on span "Release Date" at bounding box center [652, 251] width 51 height 12
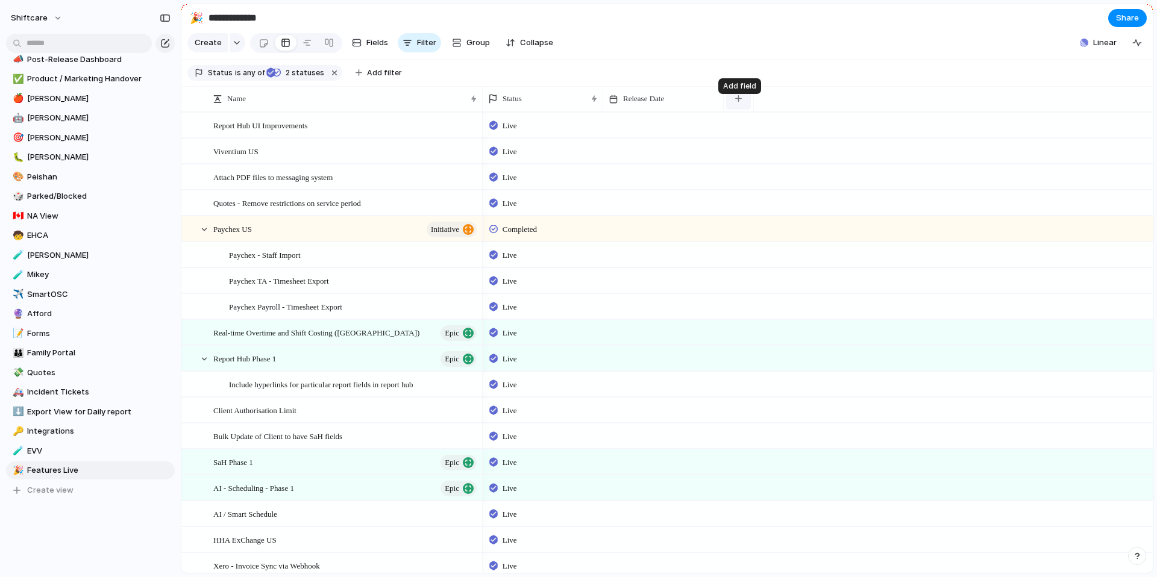
click at [744, 110] on button "button" at bounding box center [738, 99] width 25 height 22
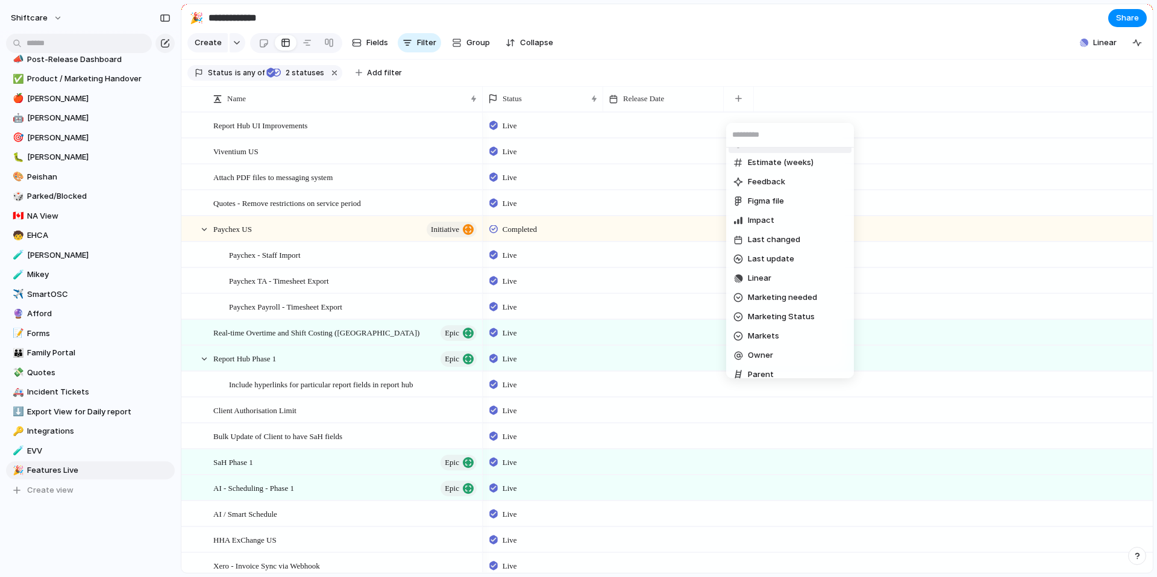
scroll to position [272, 0]
click at [777, 236] on span "Last changed" at bounding box center [774, 236] width 52 height 12
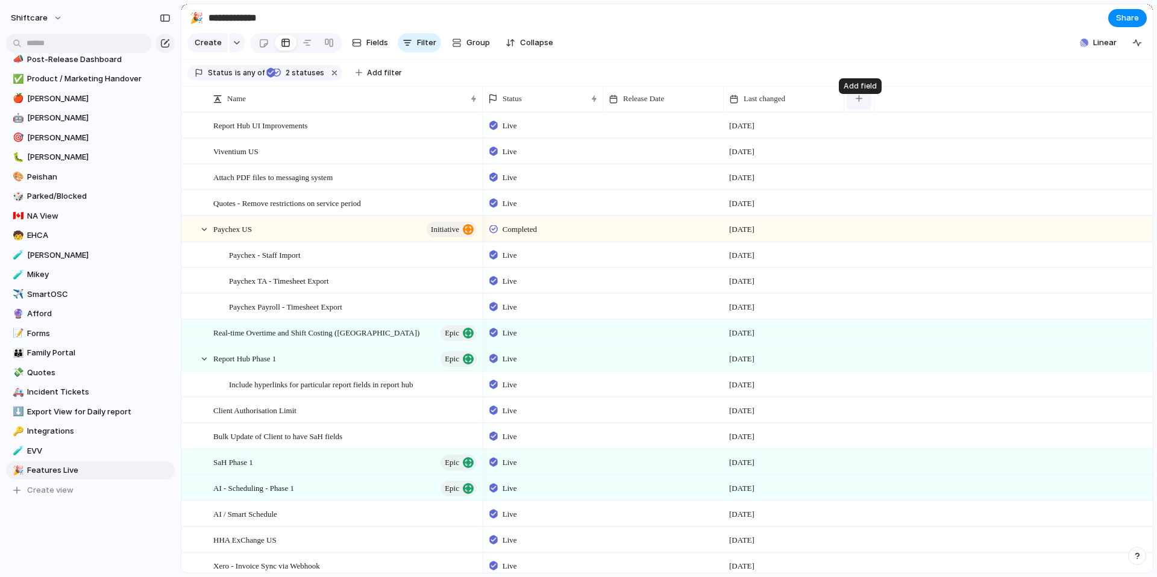
click at [869, 102] on button "button" at bounding box center [859, 99] width 25 height 22
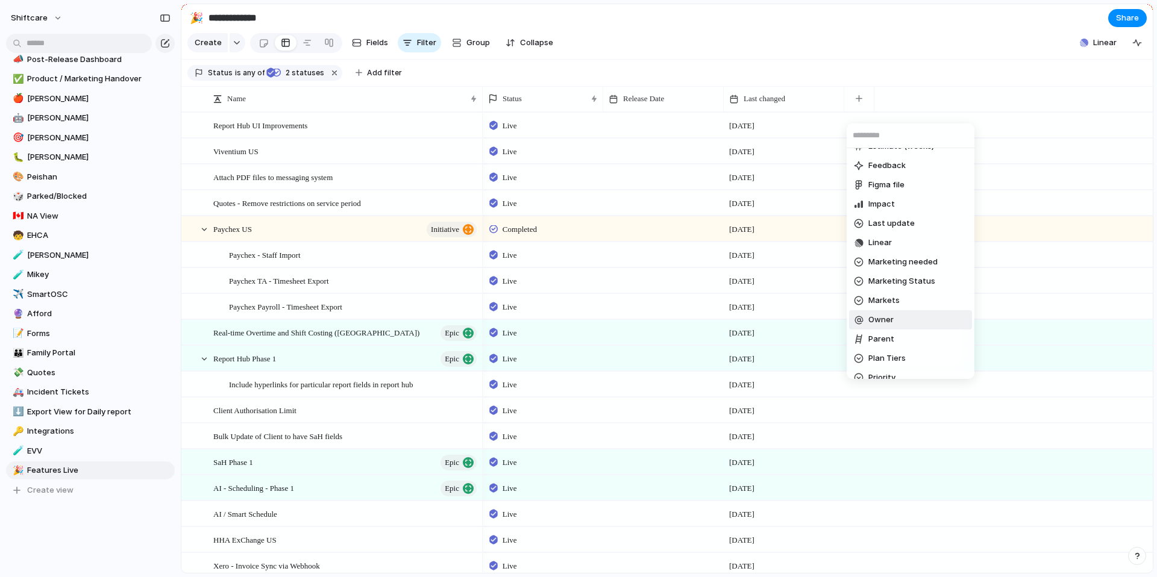
scroll to position [273, 0]
click at [902, 234] on span "Last update" at bounding box center [891, 235] width 46 height 12
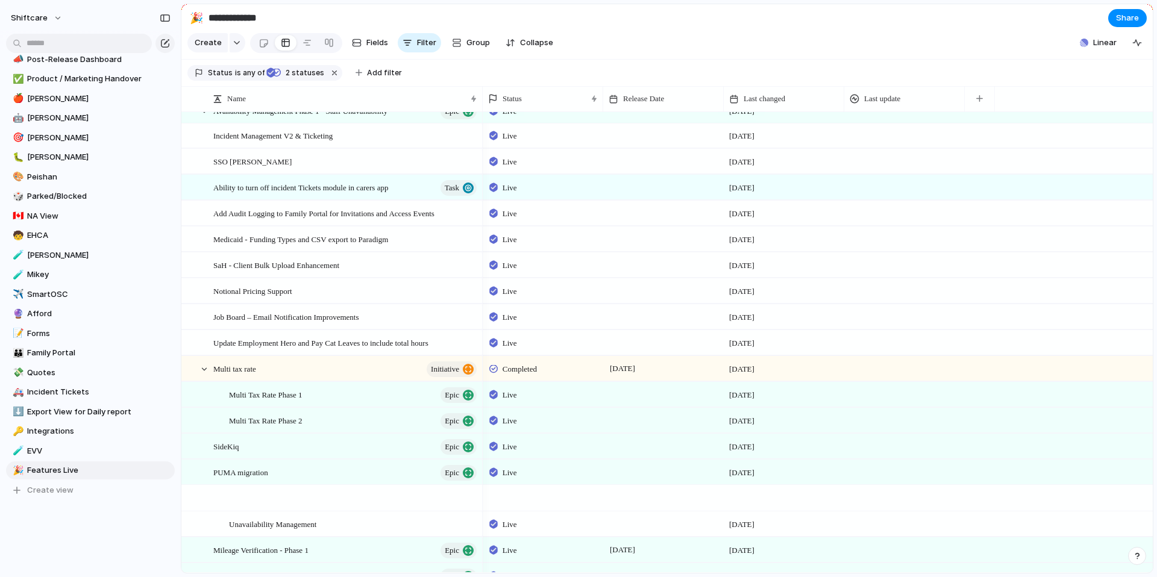
scroll to position [1492, 0]
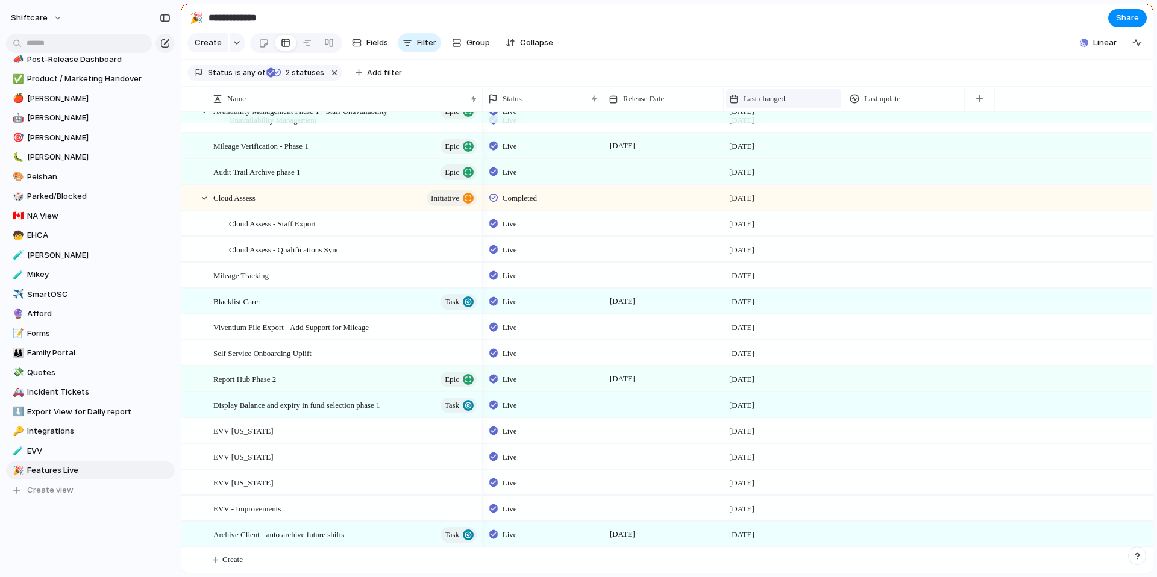
click at [780, 105] on span "Last changed" at bounding box center [765, 99] width 42 height 12
click at [789, 177] on span "Sort ascending" at bounding box center [778, 174] width 58 height 12
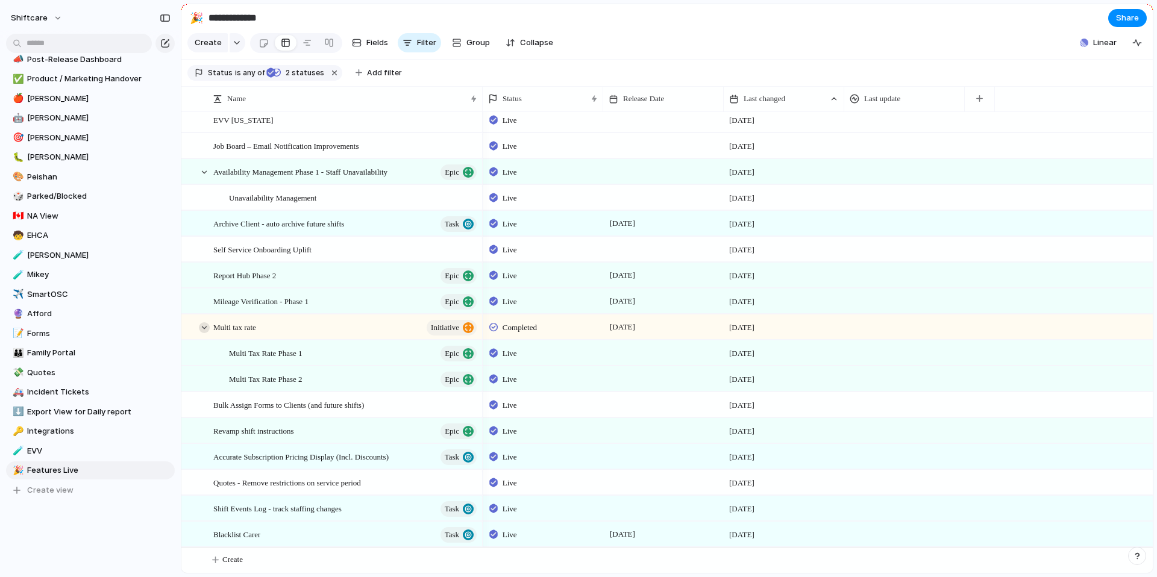
click at [201, 325] on div at bounding box center [204, 327] width 11 height 11
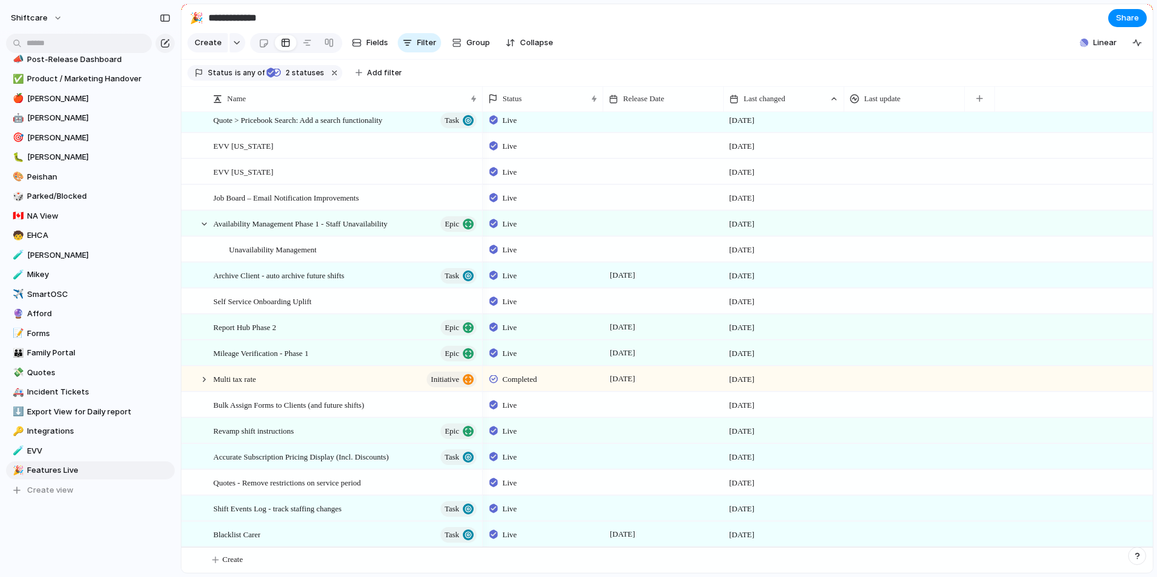
scroll to position [1439, 0]
click at [286, 253] on span "Unavailability Management" at bounding box center [272, 249] width 87 height 14
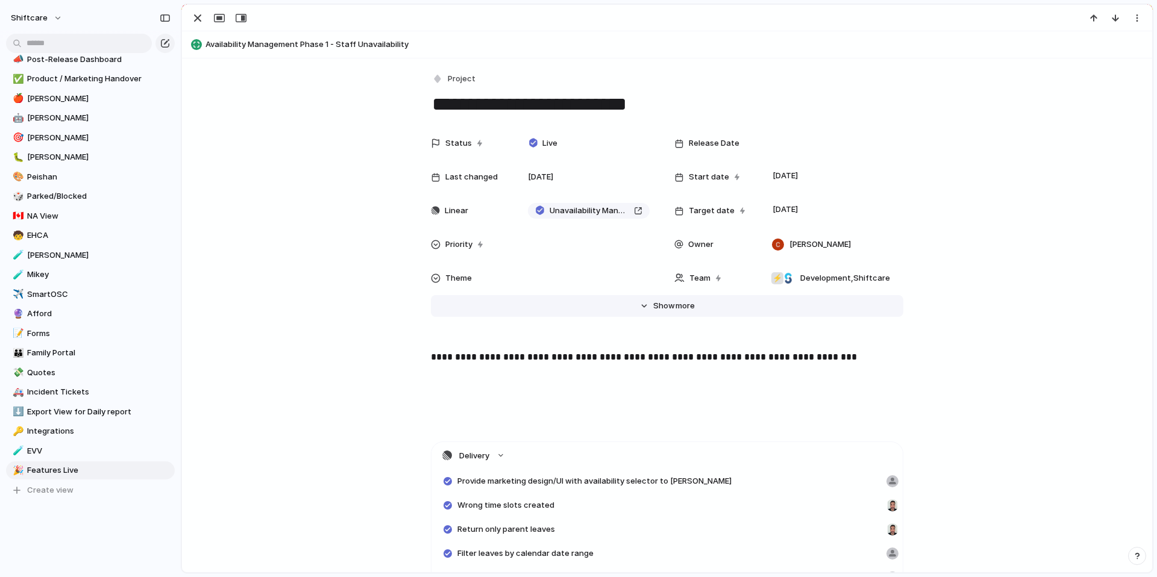
click at [681, 311] on span "more" at bounding box center [685, 306] width 19 height 12
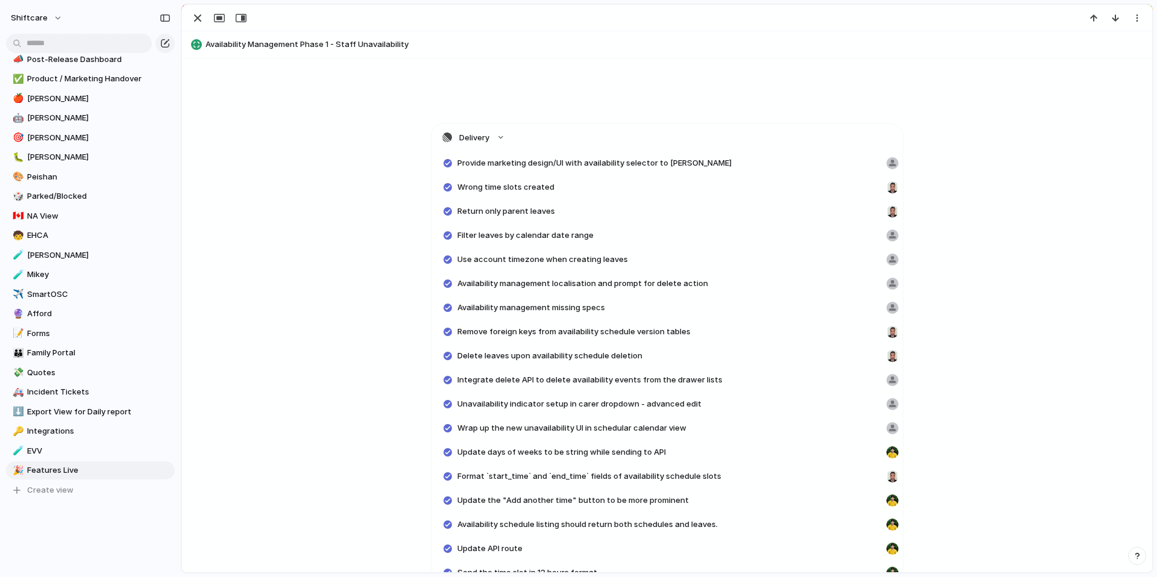
scroll to position [797, 0]
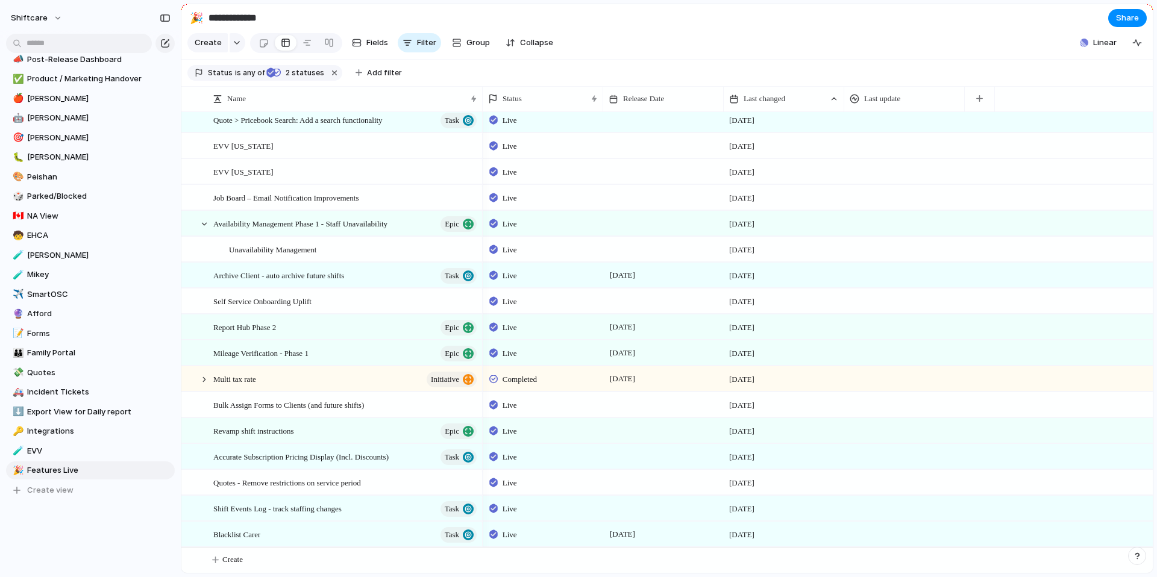
scroll to position [1383, 0]
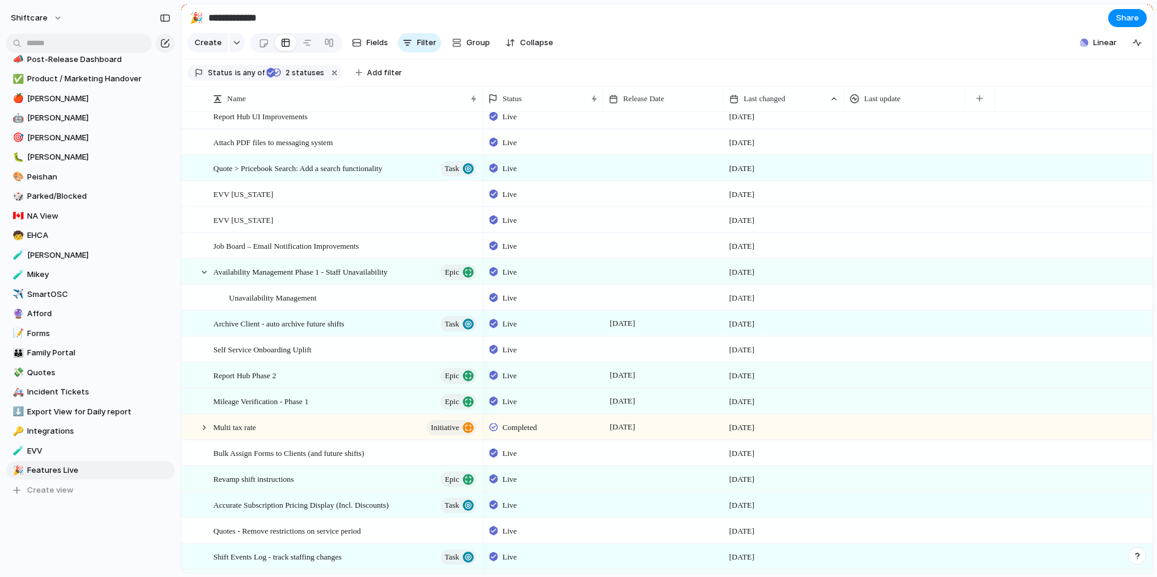
click at [745, 278] on span "[DATE]" at bounding box center [741, 272] width 25 height 12
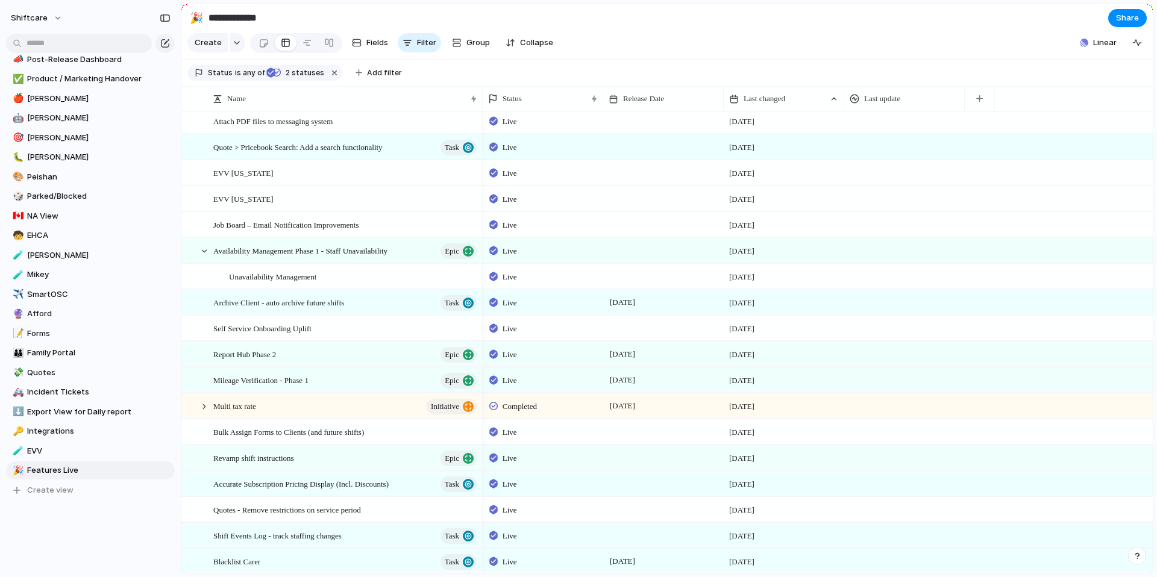
scroll to position [1440, 0]
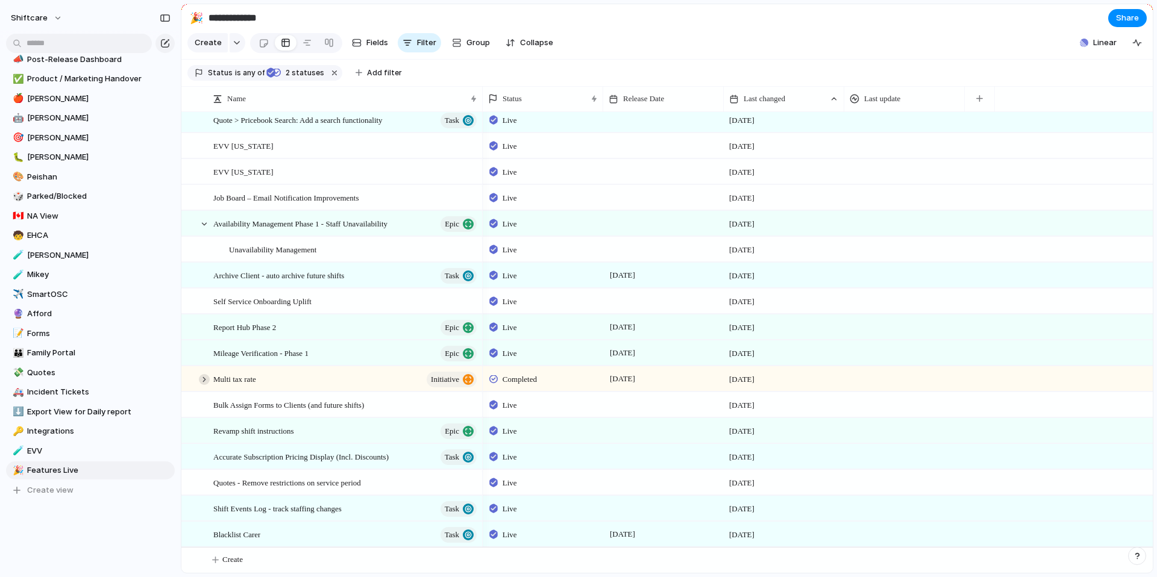
click at [204, 383] on div at bounding box center [204, 379] width 11 height 11
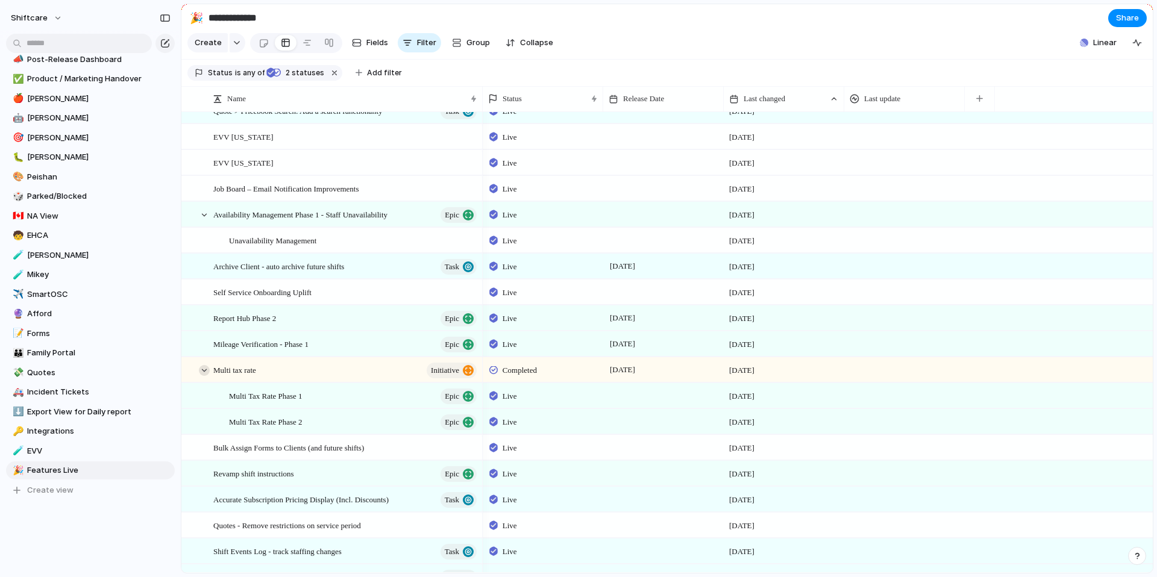
click at [204, 376] on div at bounding box center [204, 370] width 11 height 11
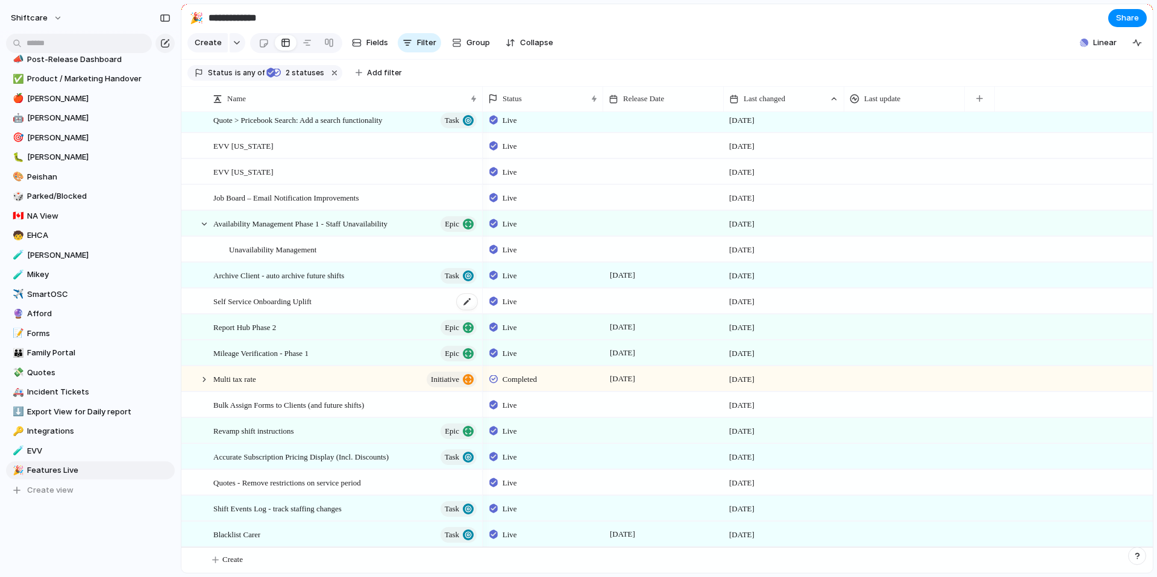
click at [278, 303] on span "Self Service Onboarding Uplift" at bounding box center [262, 301] width 98 height 14
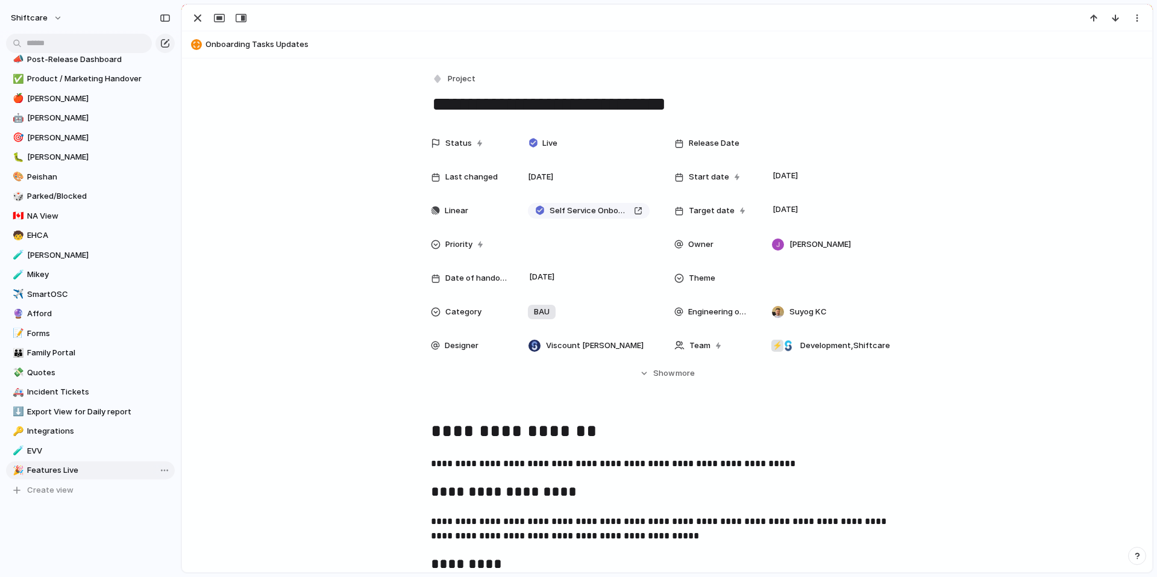
click at [57, 468] on span "Features Live" at bounding box center [98, 471] width 143 height 12
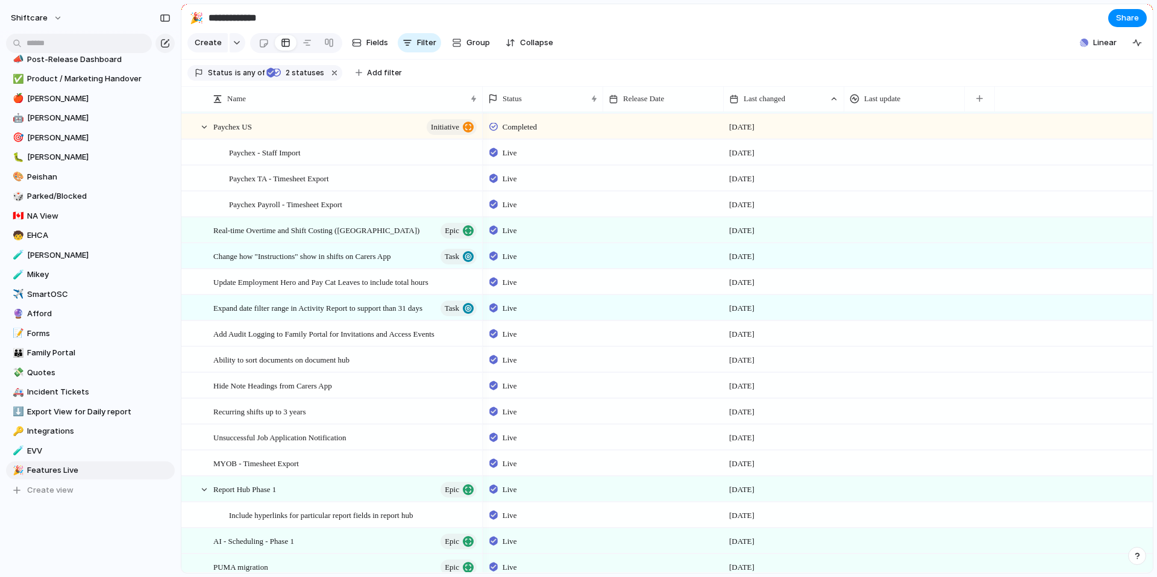
scroll to position [600, 0]
